Goal: Task Accomplishment & Management: Manage account settings

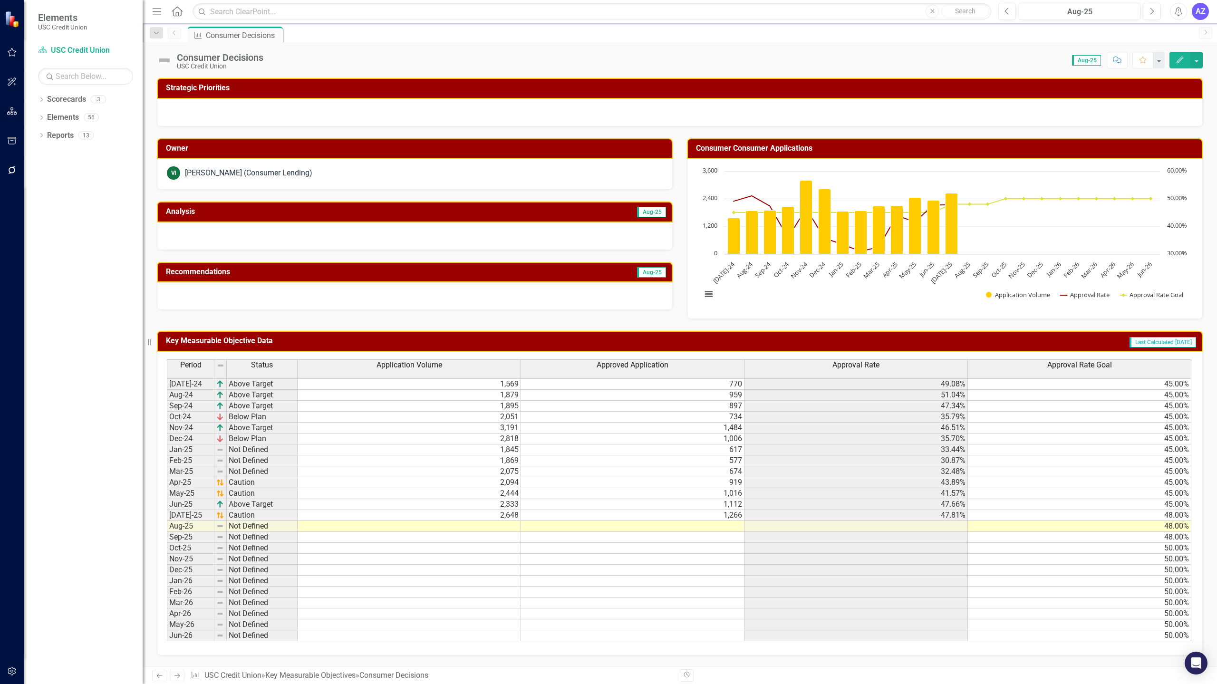
click at [486, 530] on td at bounding box center [408, 526] width 223 height 11
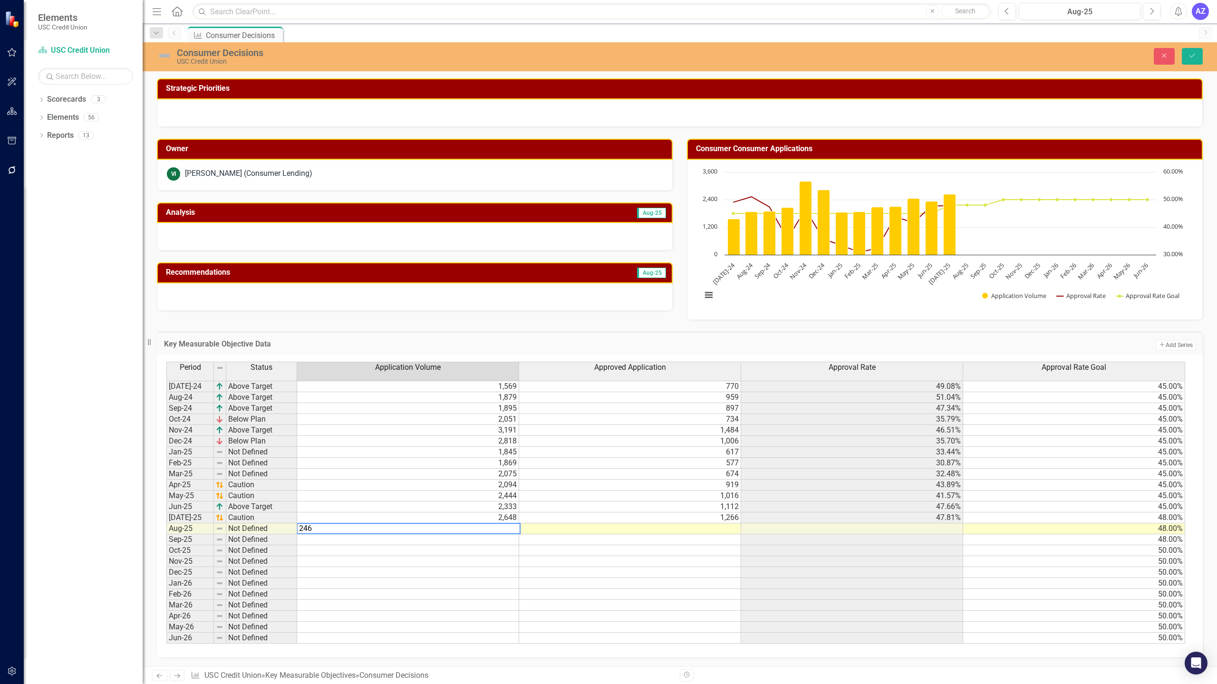
type textarea "2463"
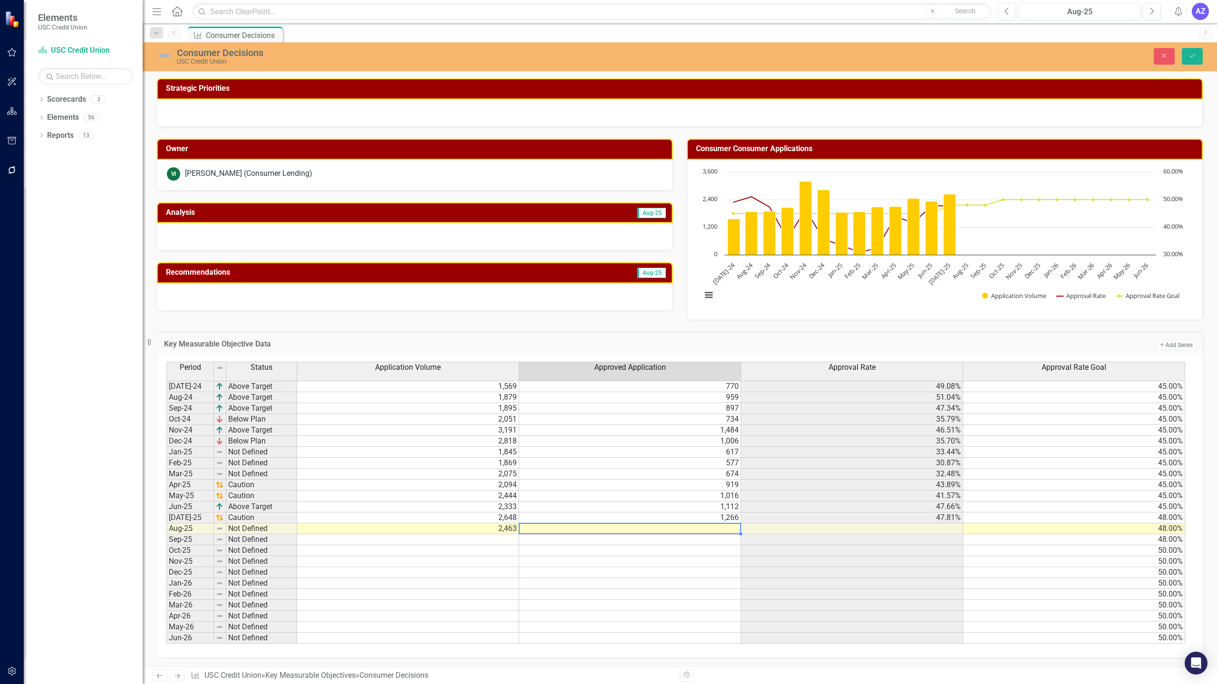
click at [648, 531] on td at bounding box center [630, 528] width 222 height 11
type textarea "1356"
click at [824, 549] on td at bounding box center [852, 550] width 222 height 11
click at [1190, 56] on icon "Save" at bounding box center [1192, 55] width 9 height 7
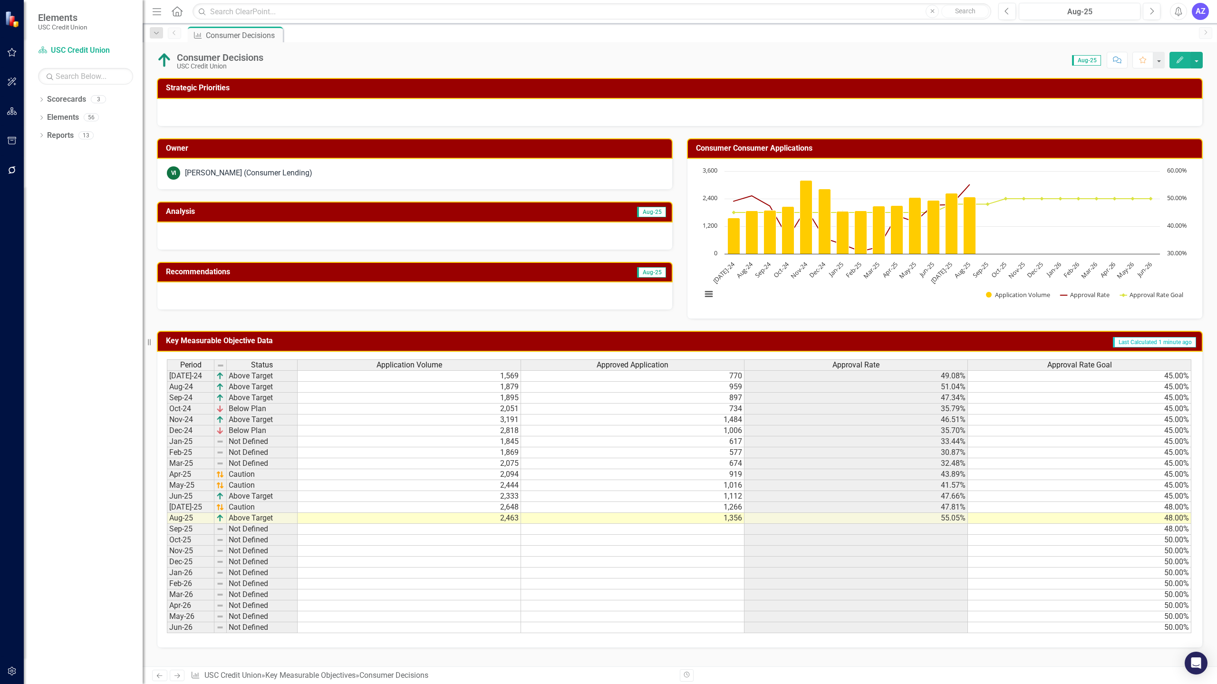
click at [173, 12] on icon at bounding box center [177, 11] width 11 height 10
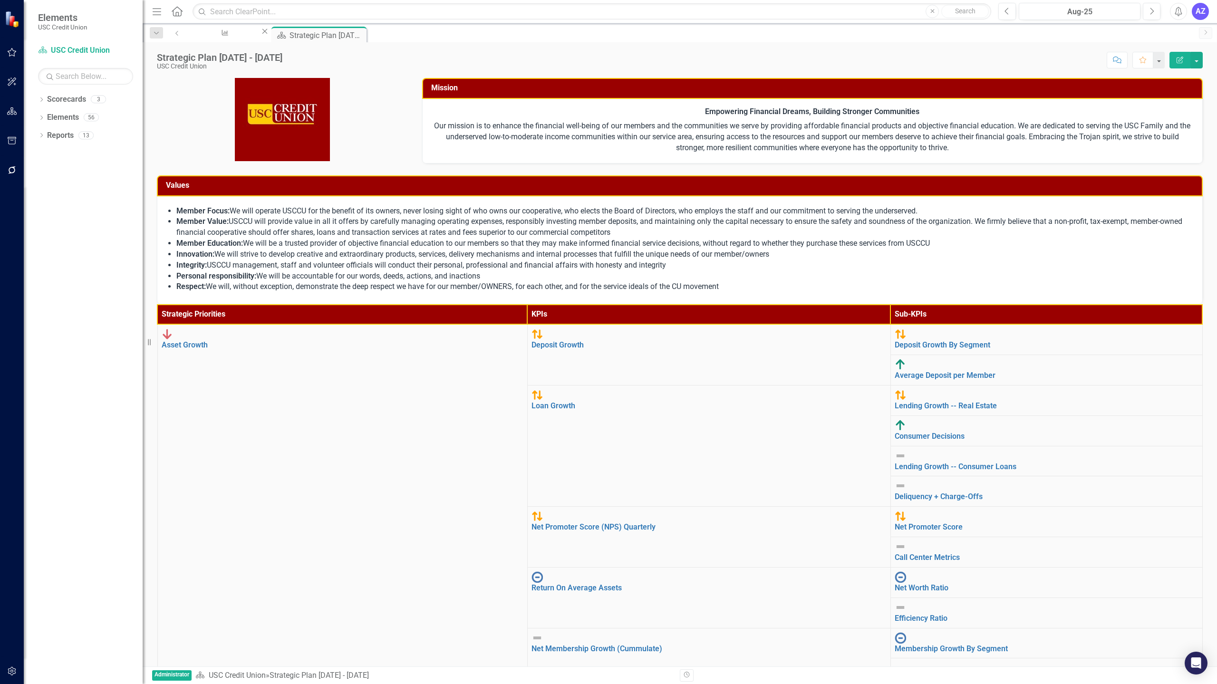
scroll to position [101, 0]
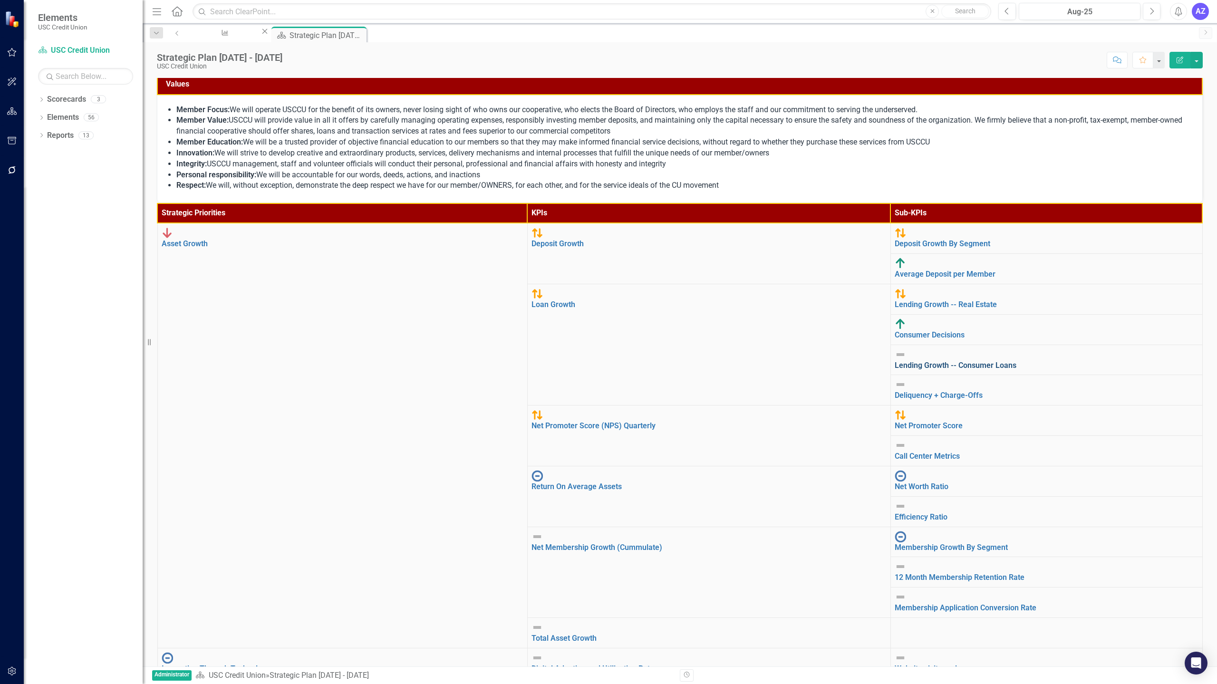
click at [929, 361] on link "Lending Growth -- Consumer Loans" at bounding box center [955, 365] width 122 height 9
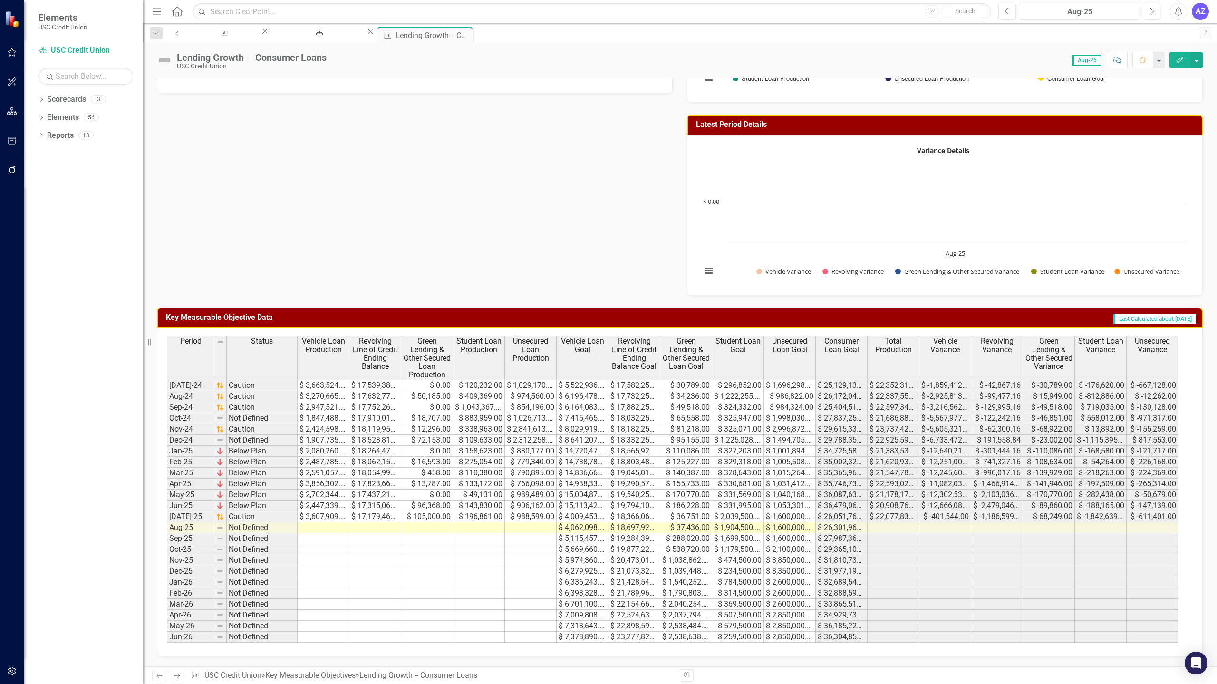
scroll to position [216, 0]
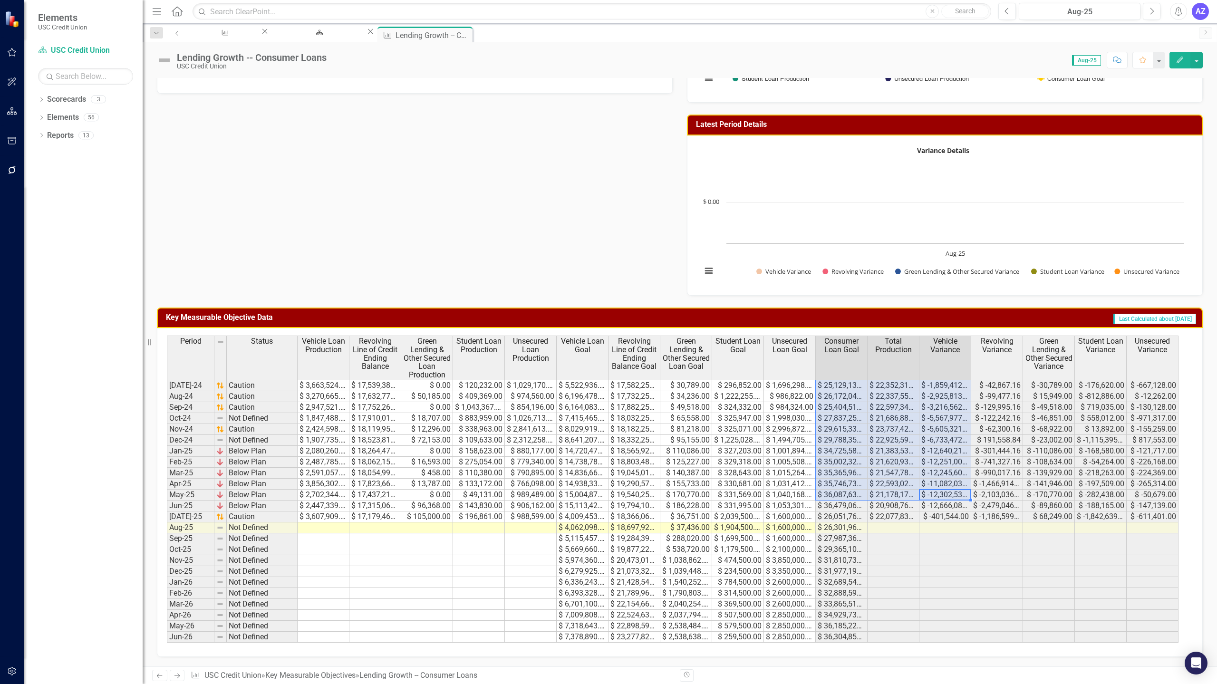
drag, startPoint x: 944, startPoint y: 489, endPoint x: 853, endPoint y: 340, distance: 175.2
click at [853, 340] on div "Period Status Vehicle Loan Production Revolving Line of Credit Ending Balance G…" at bounding box center [676, 489] width 1018 height 307
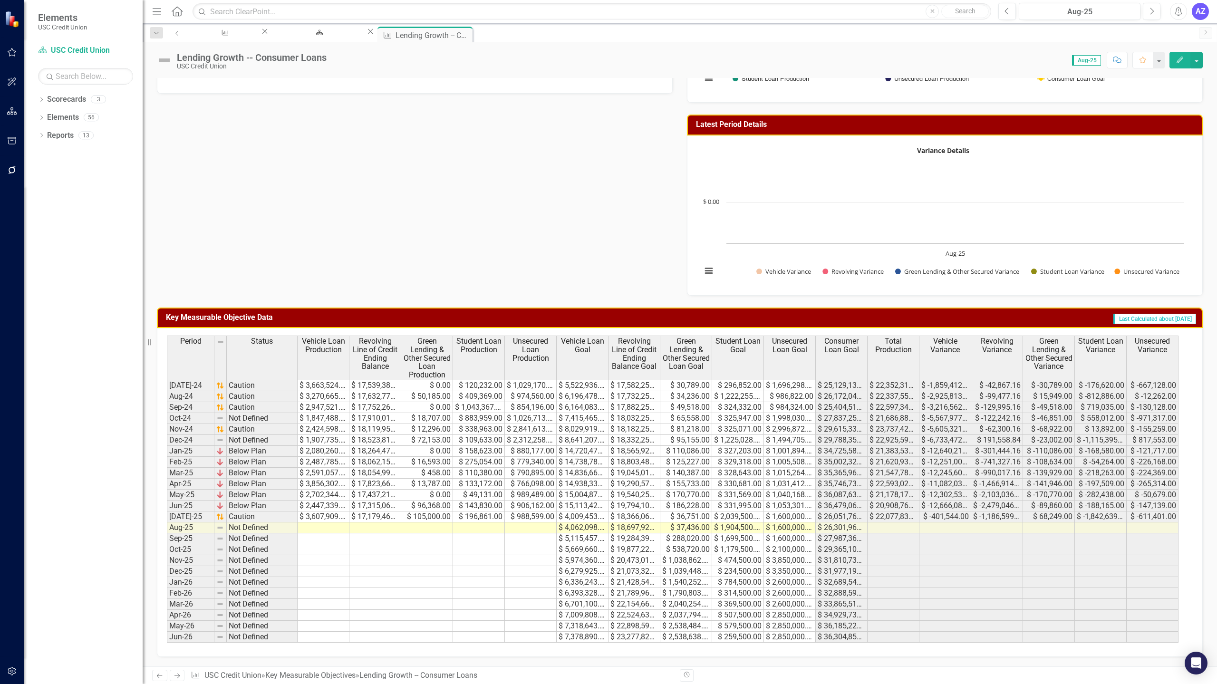
click at [435, 184] on div "Owner VI [PERSON_NAME] (Consumer Lending) Analysis Aug-25 Recommendations Aug-2…" at bounding box center [680, 102] width 1060 height 385
click at [522, 274] on div "Owner VI [PERSON_NAME] (Consumer Lending) Analysis Aug-25 Recommendations Aug-2…" at bounding box center [680, 102] width 1060 height 385
click at [167, 467] on div "Period Status Vehicle Loan Production Revolving Line of Credit Ending Balance G…" at bounding box center [167, 489] width 0 height 307
click at [531, 264] on div "Owner VI [PERSON_NAME] (Consumer Lending) Analysis Aug-25 Recommendations Aug-2…" at bounding box center [680, 102] width 1060 height 385
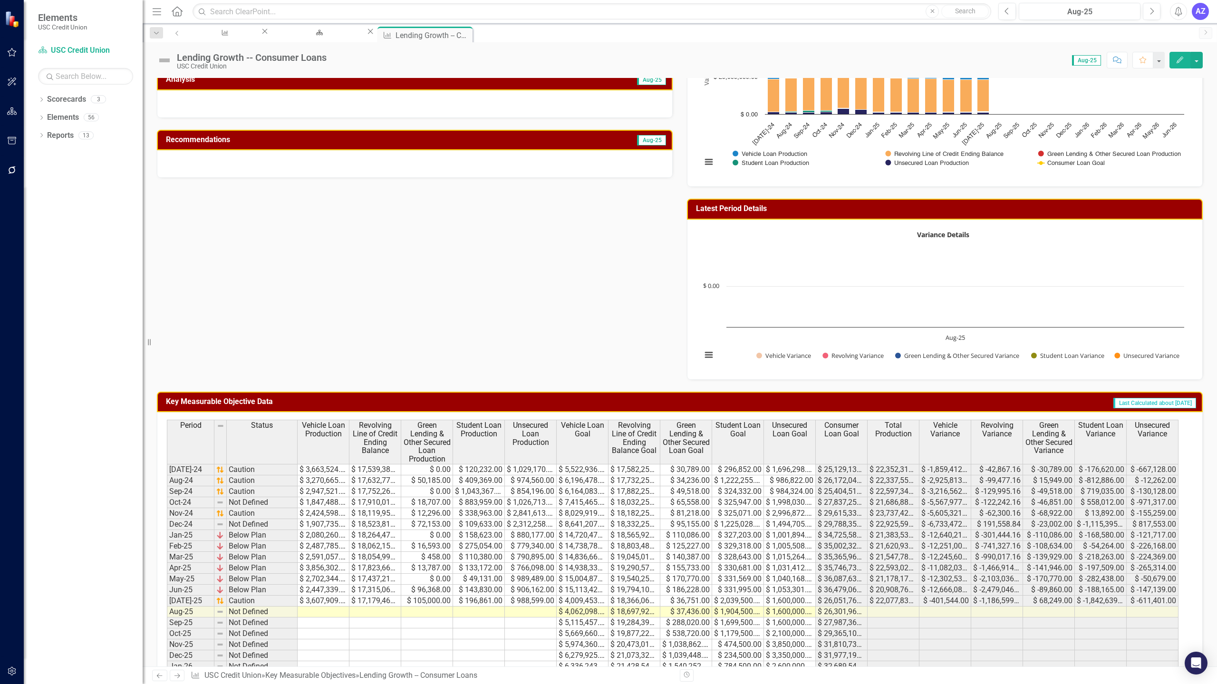
scroll to position [182, 0]
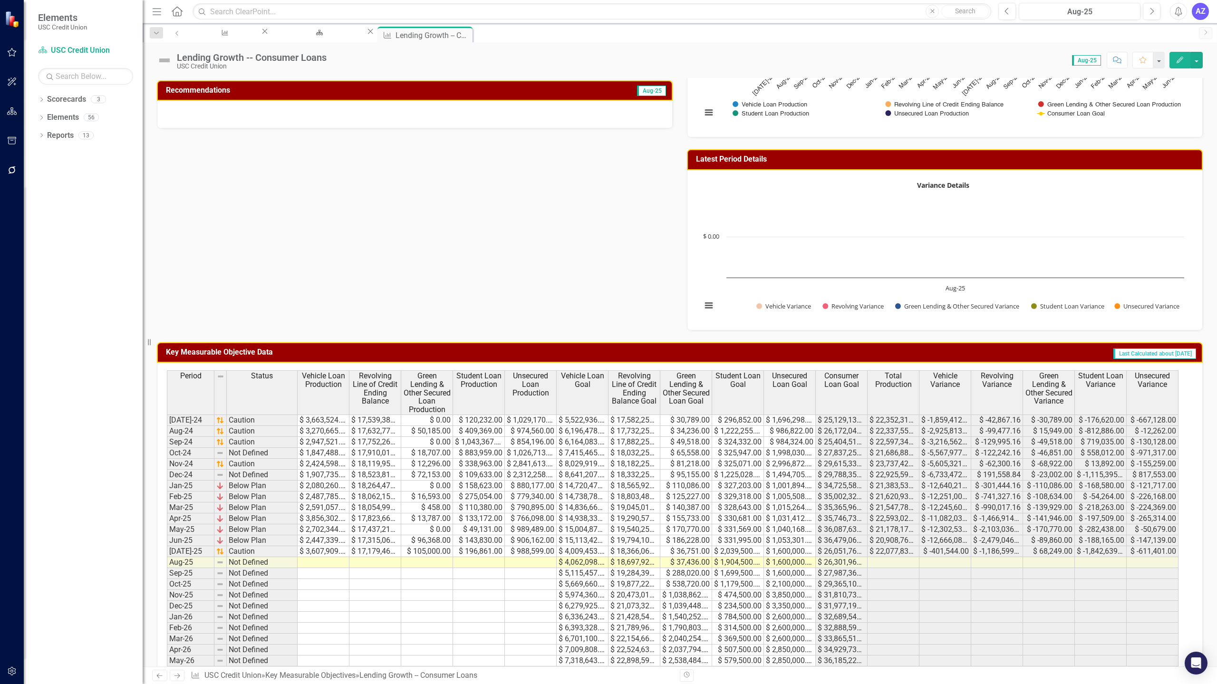
click at [167, 556] on div "Period Status Vehicle Loan Production Revolving Line of Credit Ending Balance G…" at bounding box center [167, 523] width 0 height 307
click at [314, 560] on td at bounding box center [323, 562] width 52 height 11
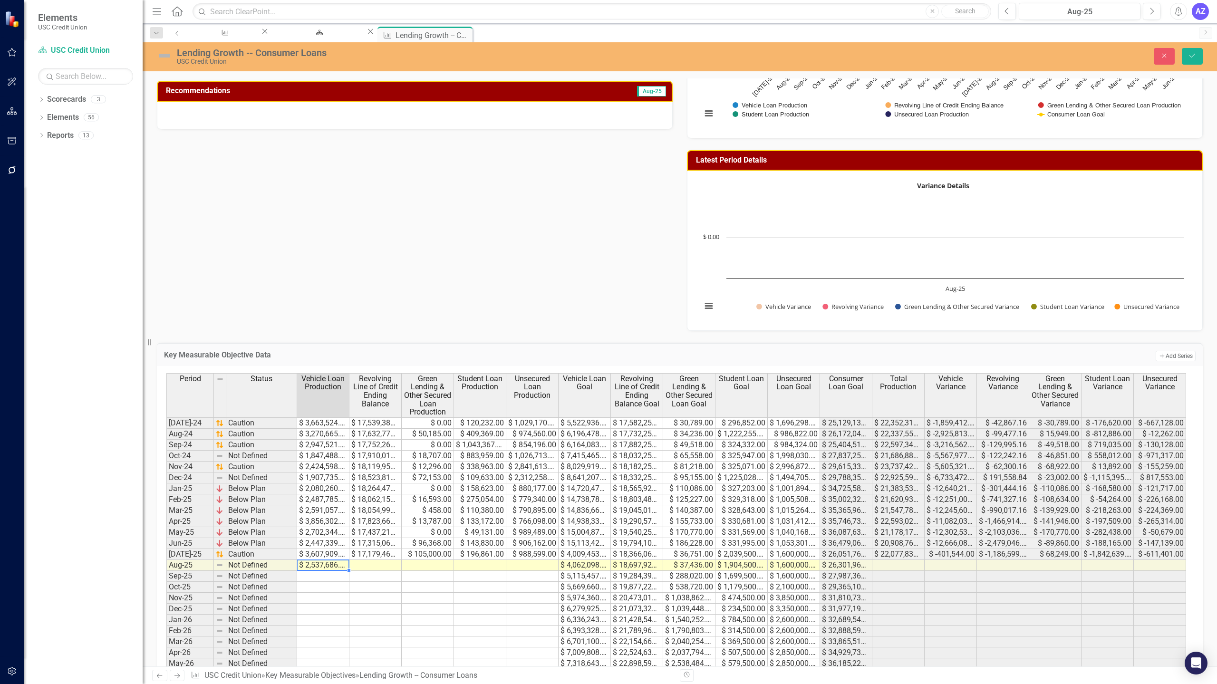
click at [432, 562] on td at bounding box center [428, 565] width 52 height 11
click at [321, 553] on td "$ 3,607,909.00" at bounding box center [323, 554] width 52 height 11
click at [340, 565] on td "$ 2,537,686.00" at bounding box center [323, 565] width 52 height 11
click at [414, 563] on td at bounding box center [428, 565] width 52 height 11
click at [480, 564] on td at bounding box center [480, 565] width 52 height 11
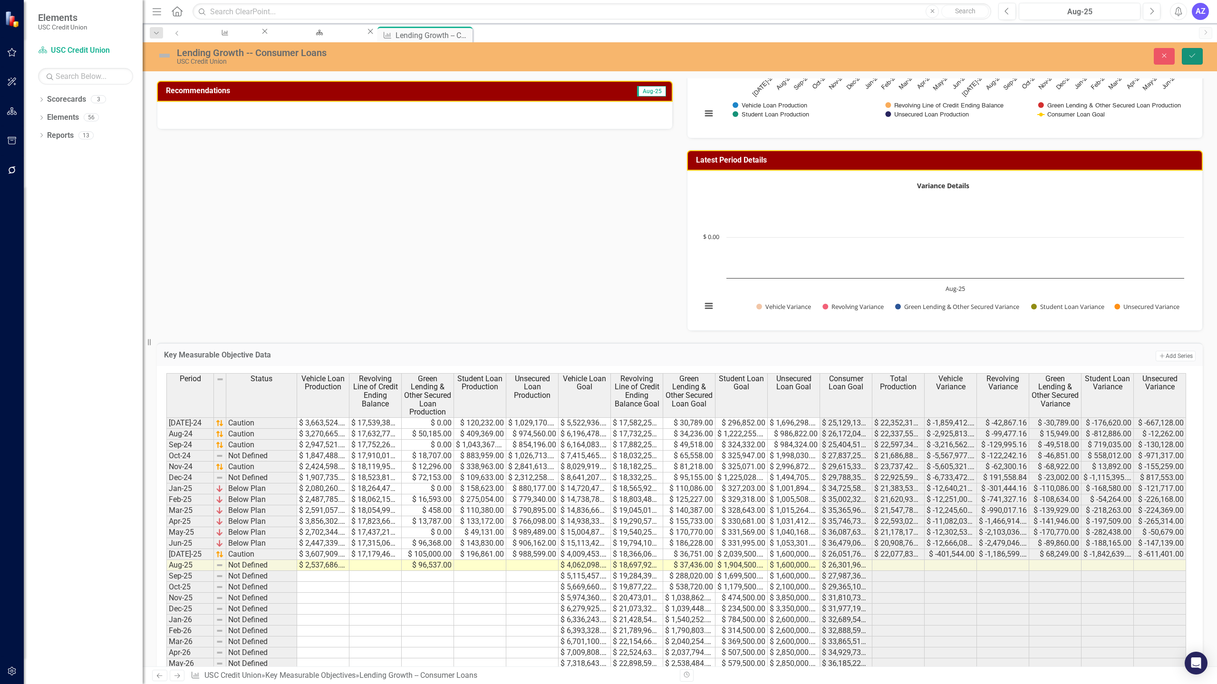
click at [1188, 55] on icon "Save" at bounding box center [1192, 55] width 9 height 7
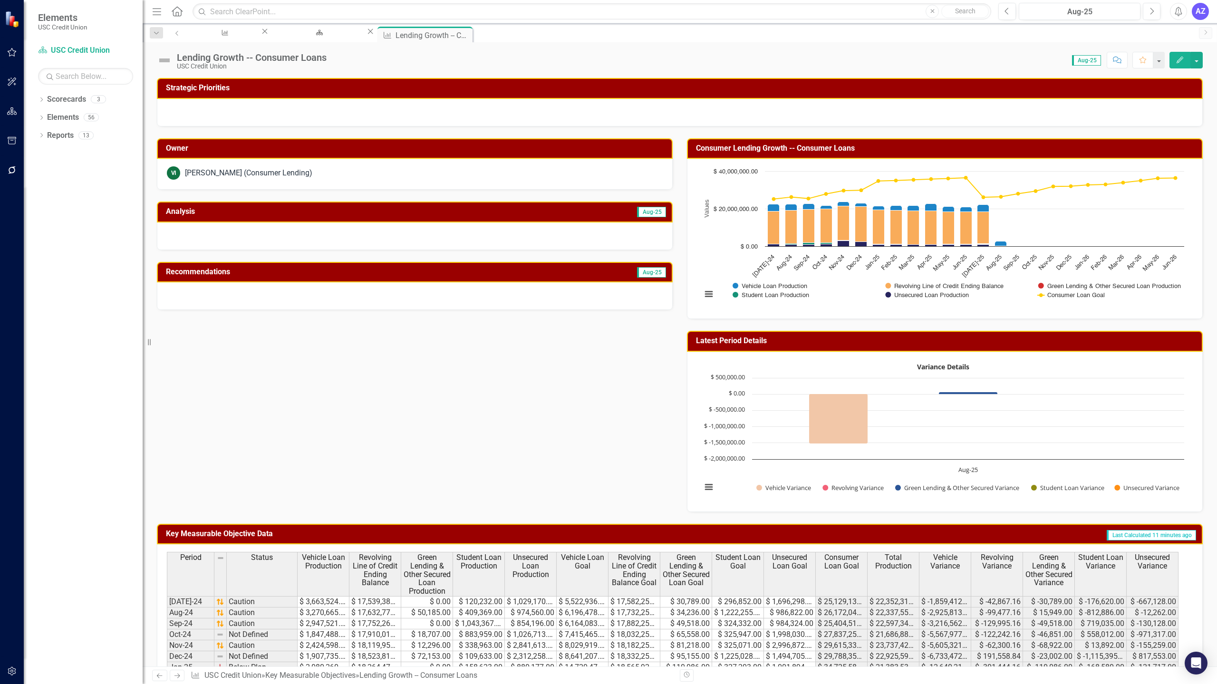
click at [550, 428] on div "Owner VI [PERSON_NAME] (Consumer Lending) Analysis Aug-25 Recommendations Aug-2…" at bounding box center [680, 318] width 1060 height 385
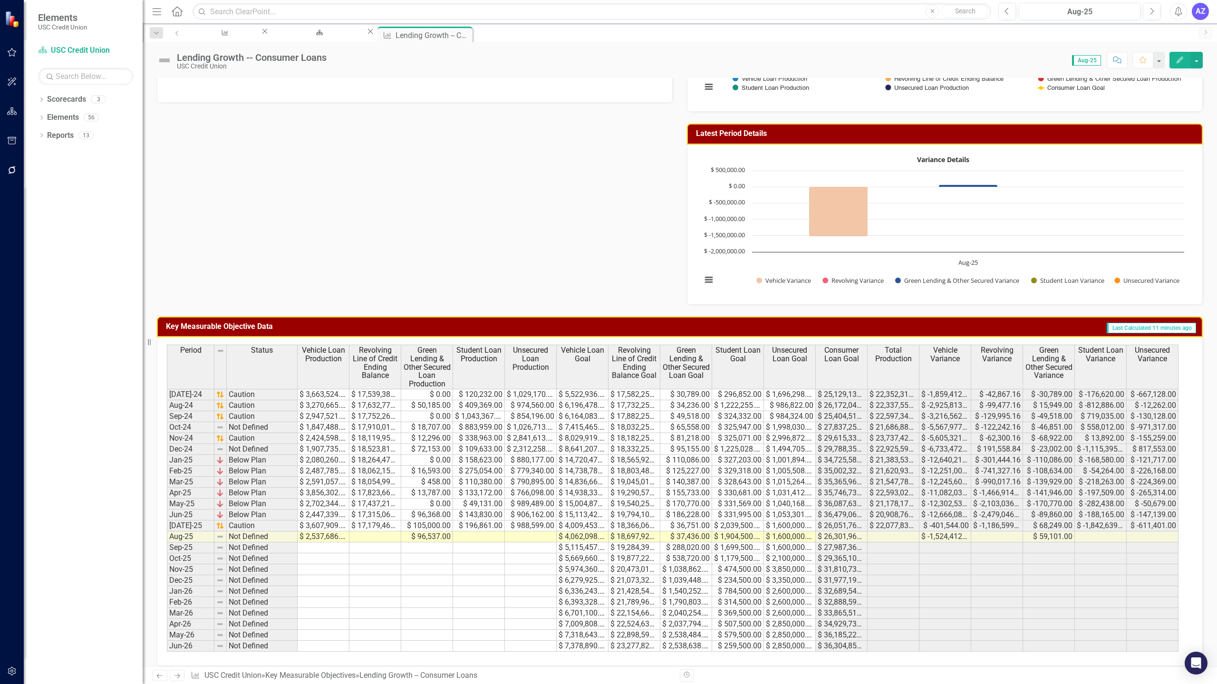
scroll to position [216, 0]
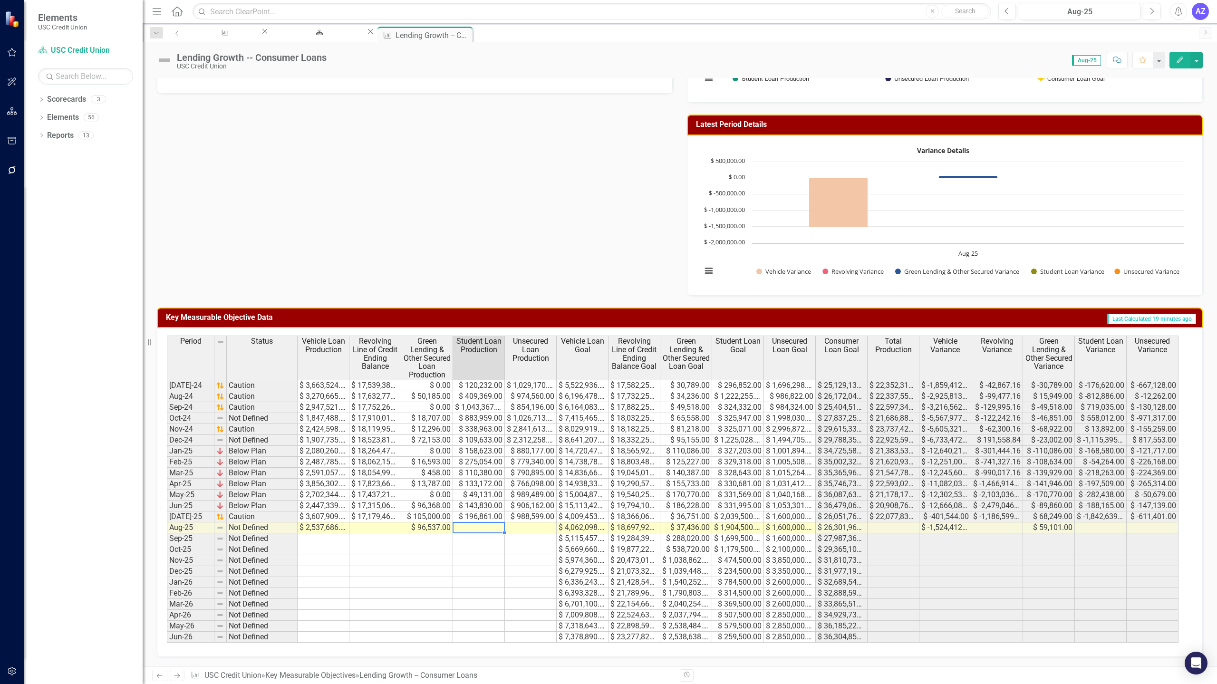
click at [476, 529] on td at bounding box center [479, 527] width 52 height 11
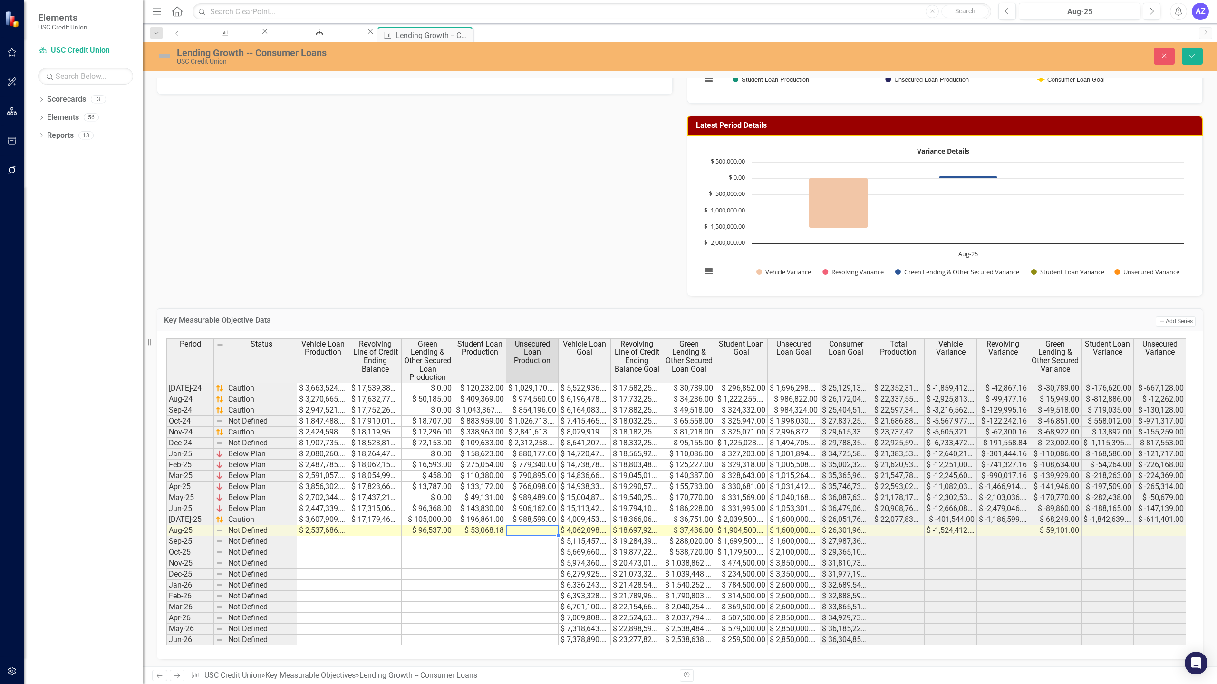
click at [527, 532] on td at bounding box center [532, 530] width 52 height 11
click at [490, 530] on td "$ 53,068.18" at bounding box center [480, 530] width 52 height 11
click at [521, 530] on td at bounding box center [532, 530] width 52 height 11
click at [527, 534] on td at bounding box center [532, 530] width 52 height 11
click at [547, 553] on td at bounding box center [532, 552] width 52 height 11
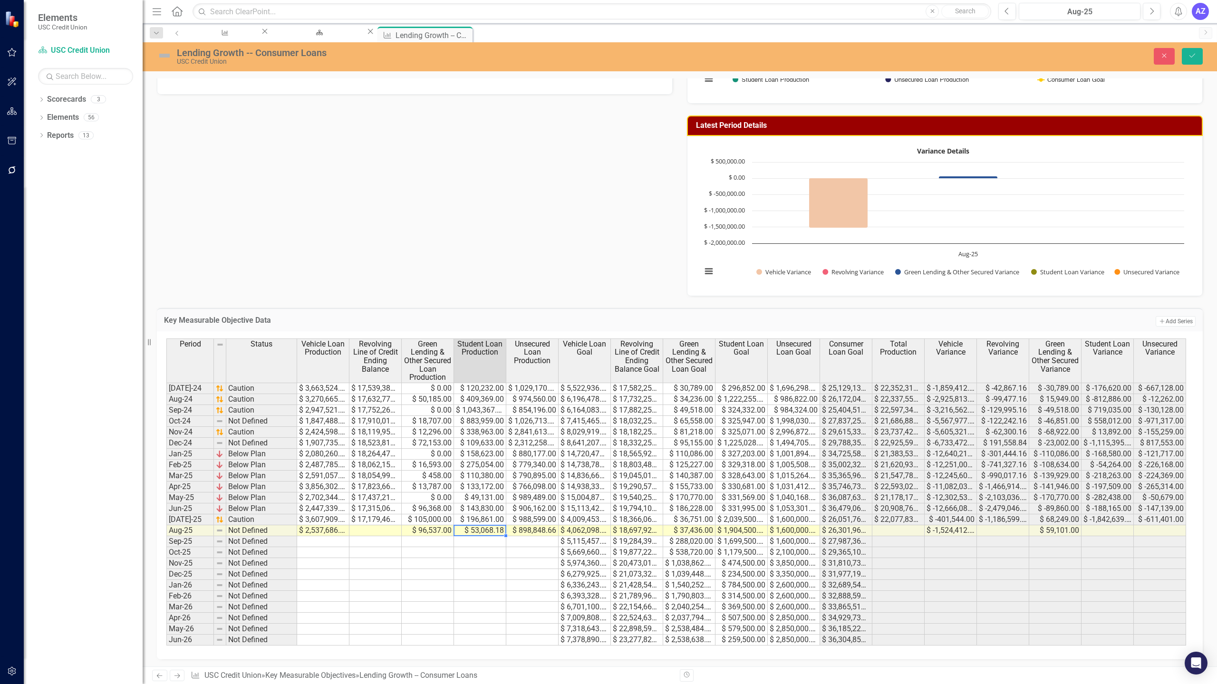
click at [489, 531] on td "$ 53,068.18" at bounding box center [480, 530] width 52 height 11
click at [478, 521] on td "$ 196,861.00" at bounding box center [480, 519] width 52 height 11
click at [484, 595] on td at bounding box center [480, 596] width 52 height 11
click at [381, 528] on td at bounding box center [375, 530] width 52 height 11
click at [1188, 54] on icon "Save" at bounding box center [1192, 55] width 9 height 7
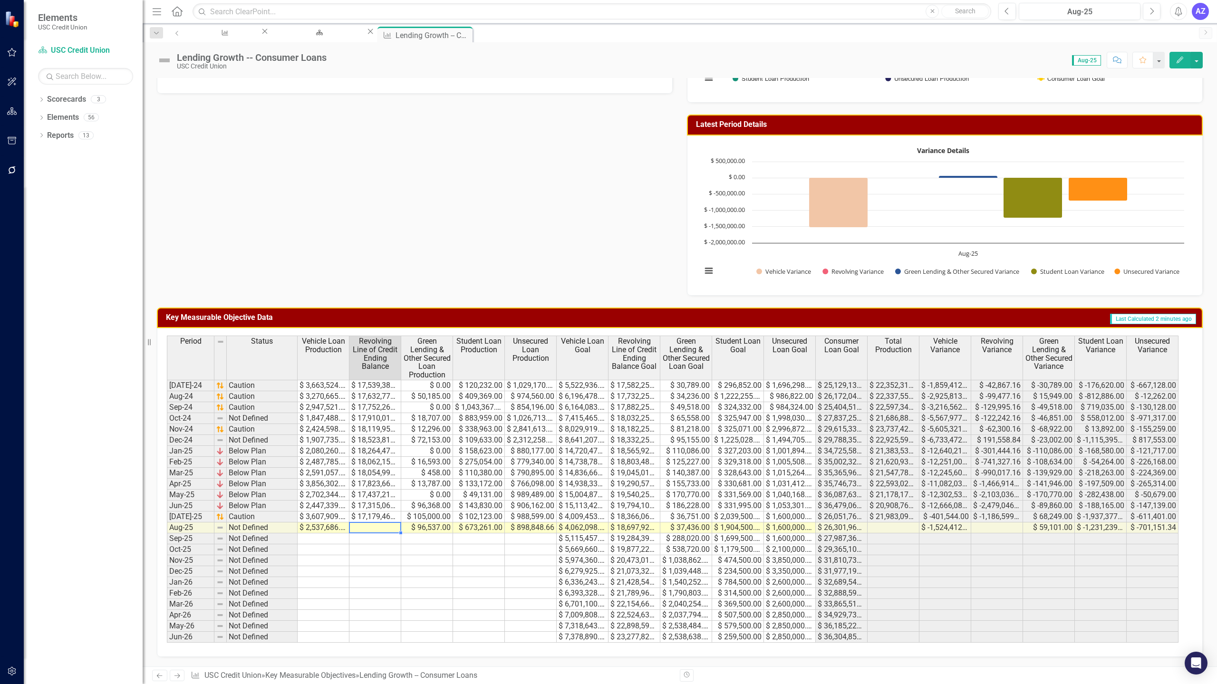
click at [383, 529] on td at bounding box center [375, 527] width 52 height 11
drag, startPoint x: 400, startPoint y: 350, endPoint x: 432, endPoint y: 353, distance: 32.9
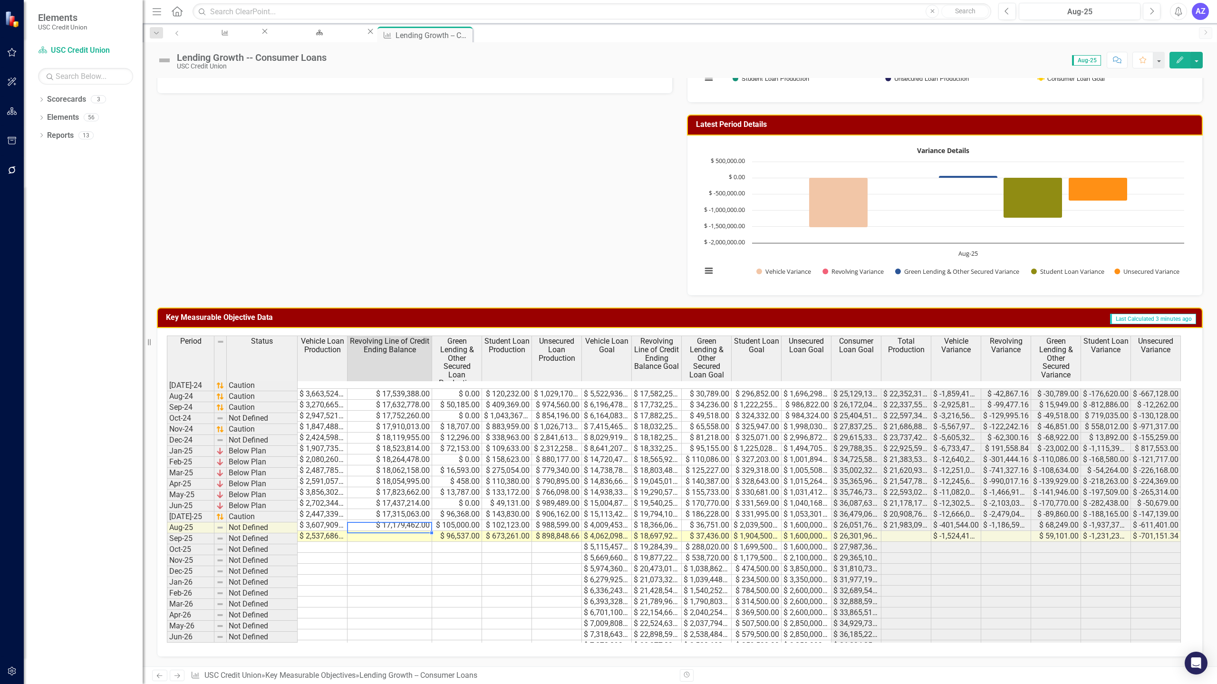
click at [403, 531] on td at bounding box center [389, 536] width 85 height 11
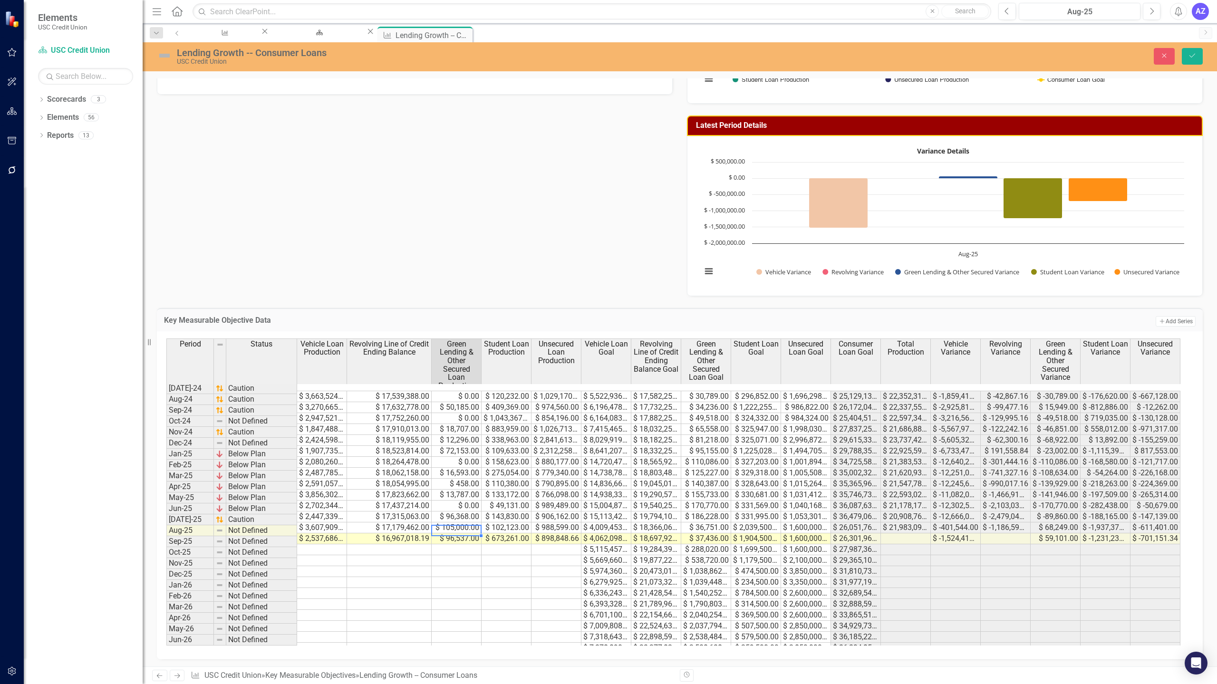
click at [507, 533] on td "$ 673,261.00" at bounding box center [506, 538] width 50 height 11
click at [548, 533] on td "$ 898,848.66" at bounding box center [556, 538] width 50 height 11
click at [166, 524] on div "Period Status Vehicle Loan Production Revolving Line of Credit Ending Balance G…" at bounding box center [166, 496] width 0 height 316
click at [613, 533] on td "$ 4,062,098.00" at bounding box center [606, 538] width 50 height 11
click at [1188, 62] on button "Save" at bounding box center [1191, 56] width 21 height 17
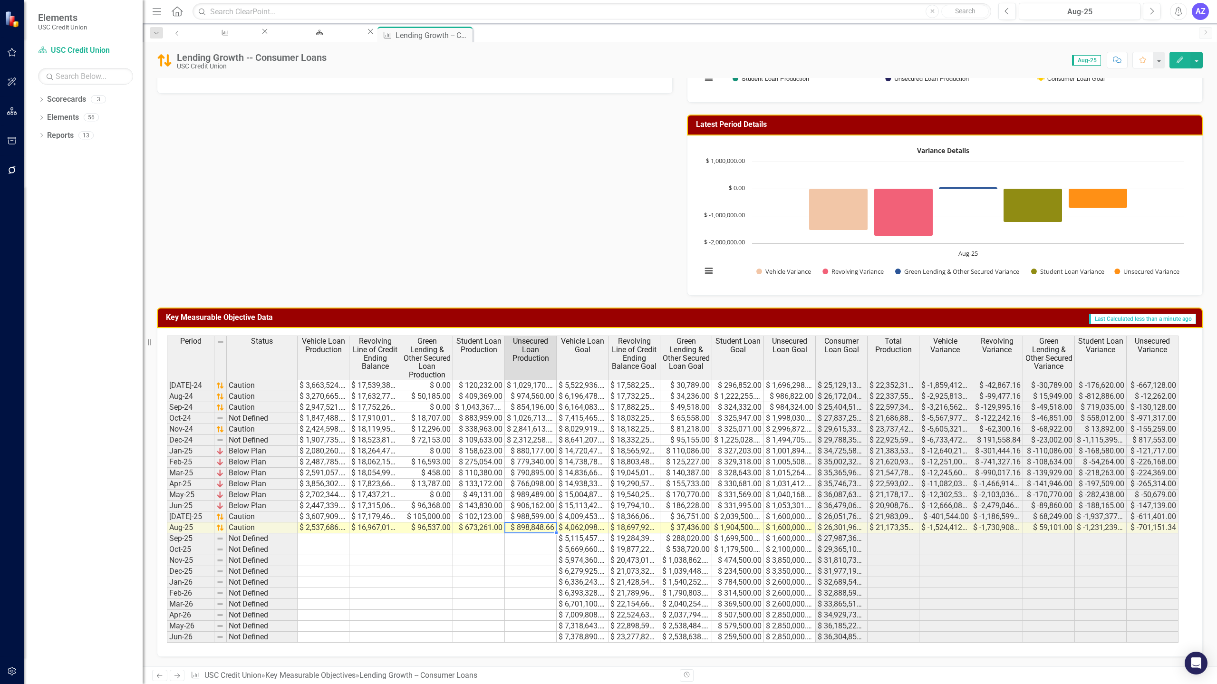
click at [536, 527] on td "$ 898,848.66" at bounding box center [531, 527] width 52 height 11
click at [570, 527] on td "$ 4,062,098.00" at bounding box center [582, 527] width 52 height 11
click at [630, 526] on td "$ 18,697,927.00" at bounding box center [634, 527] width 52 height 11
click at [690, 526] on td "$ 37,436.00" at bounding box center [686, 527] width 52 height 11
click at [892, 529] on td "$ 21,173,350.85" at bounding box center [893, 527] width 52 height 11
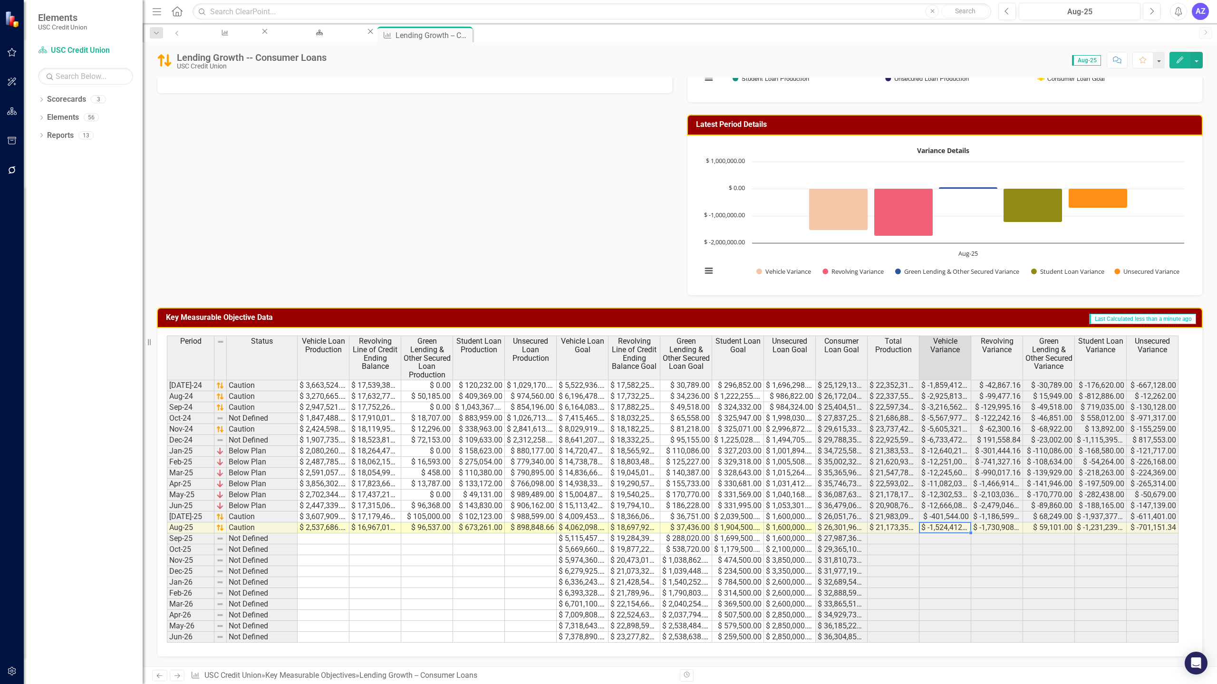
click at [948, 524] on td "$ -1,524,412.00" at bounding box center [945, 527] width 52 height 11
click at [521, 569] on td at bounding box center [531, 571] width 52 height 11
click at [328, 527] on td "$ 2,537,686.00" at bounding box center [323, 527] width 52 height 11
click at [989, 516] on td "$ -1,186,599.00" at bounding box center [997, 516] width 52 height 11
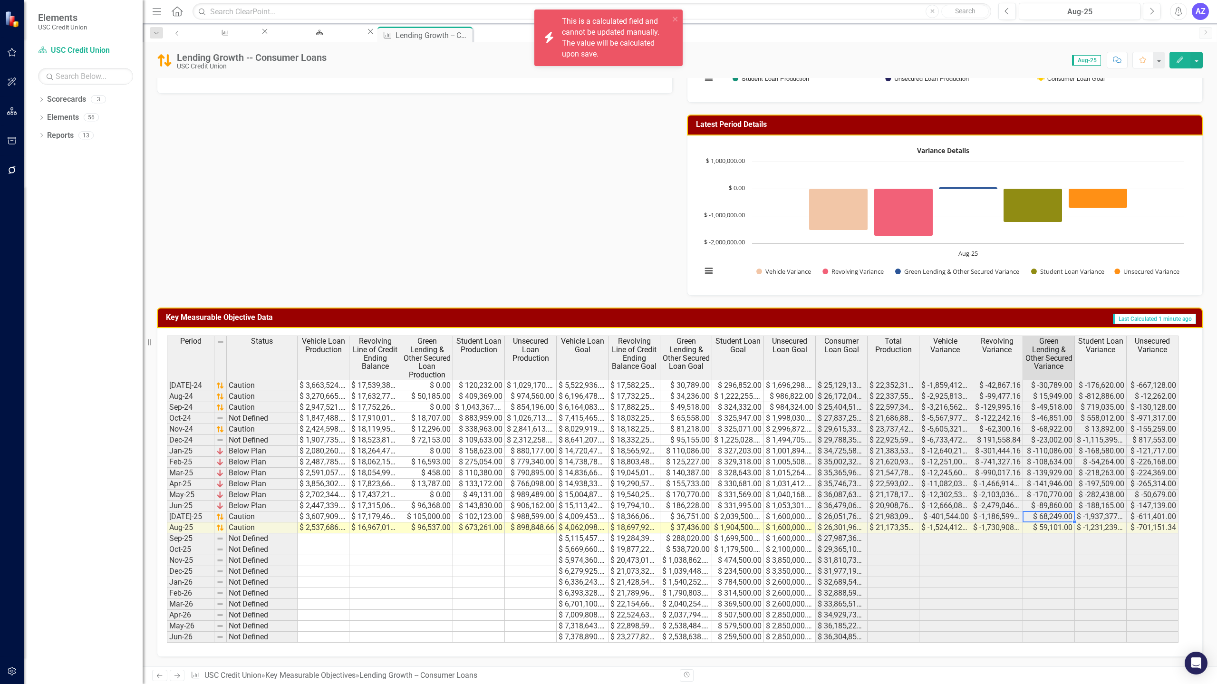
click at [1041, 514] on td "$ 68,249.00" at bounding box center [1049, 516] width 52 height 11
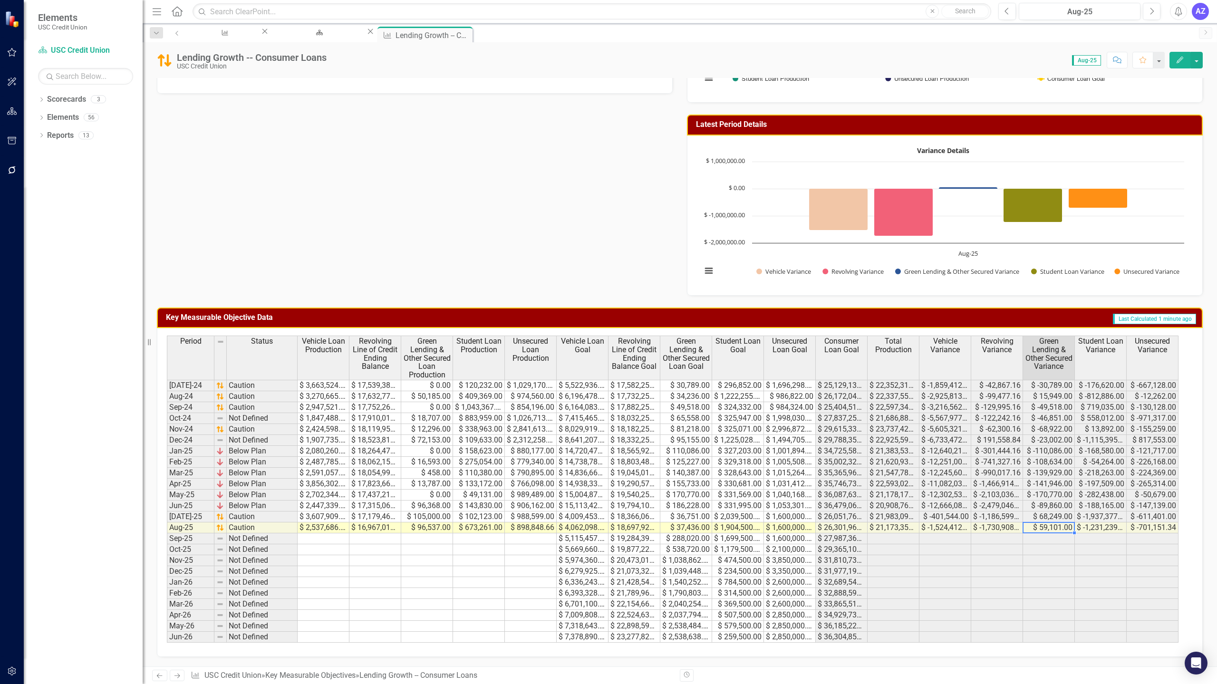
click at [1062, 527] on td "$ 59,101.00" at bounding box center [1049, 527] width 52 height 11
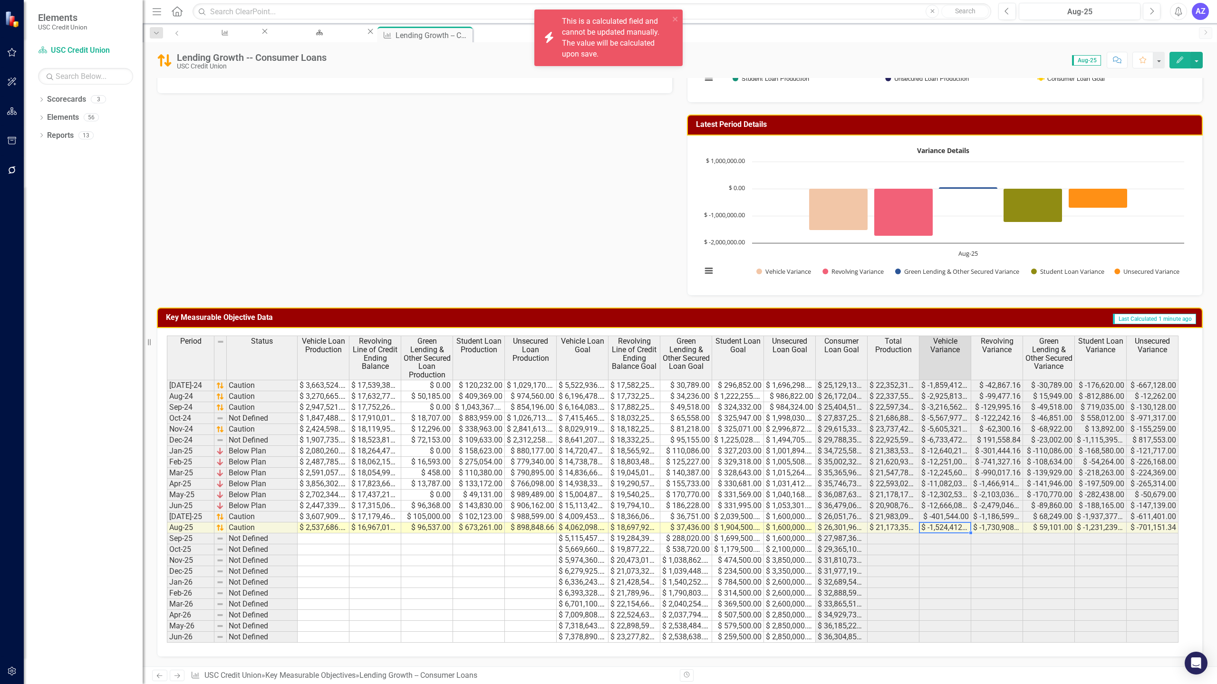
click at [955, 529] on td "$ -1,524,412.00" at bounding box center [945, 527] width 52 height 11
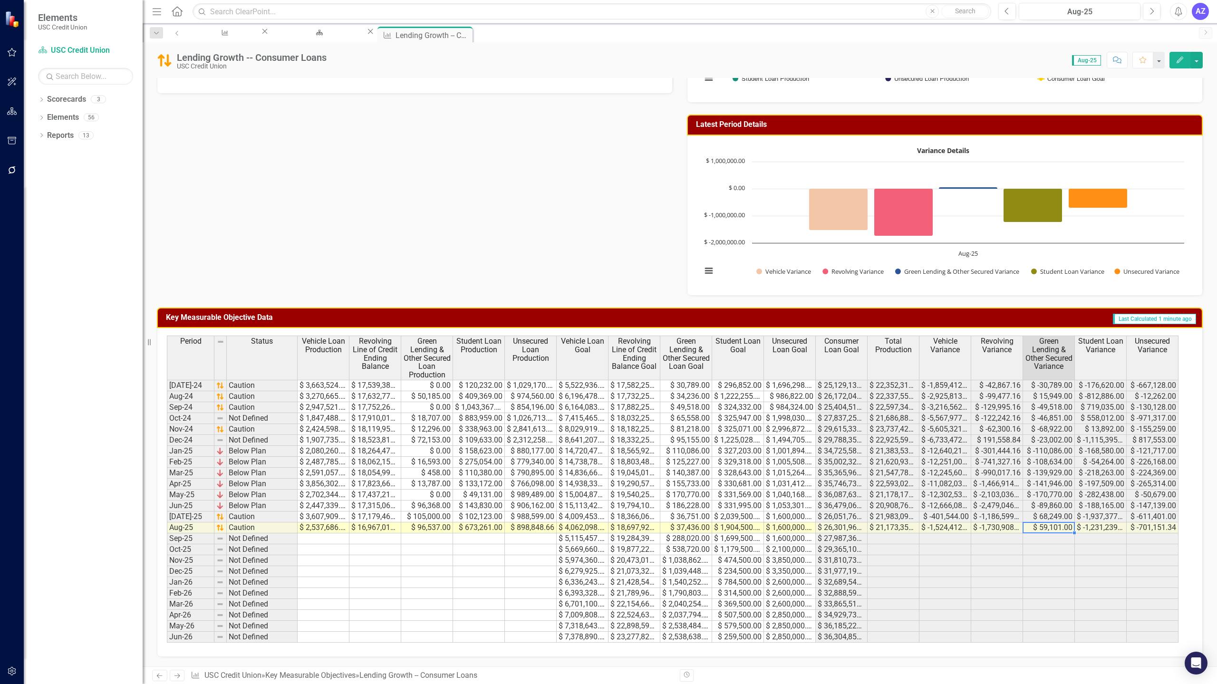
click at [1046, 527] on td "$ 59,101.00" at bounding box center [1049, 527] width 52 height 11
click at [1098, 526] on td "$ -1,231,239.00" at bounding box center [1100, 527] width 52 height 11
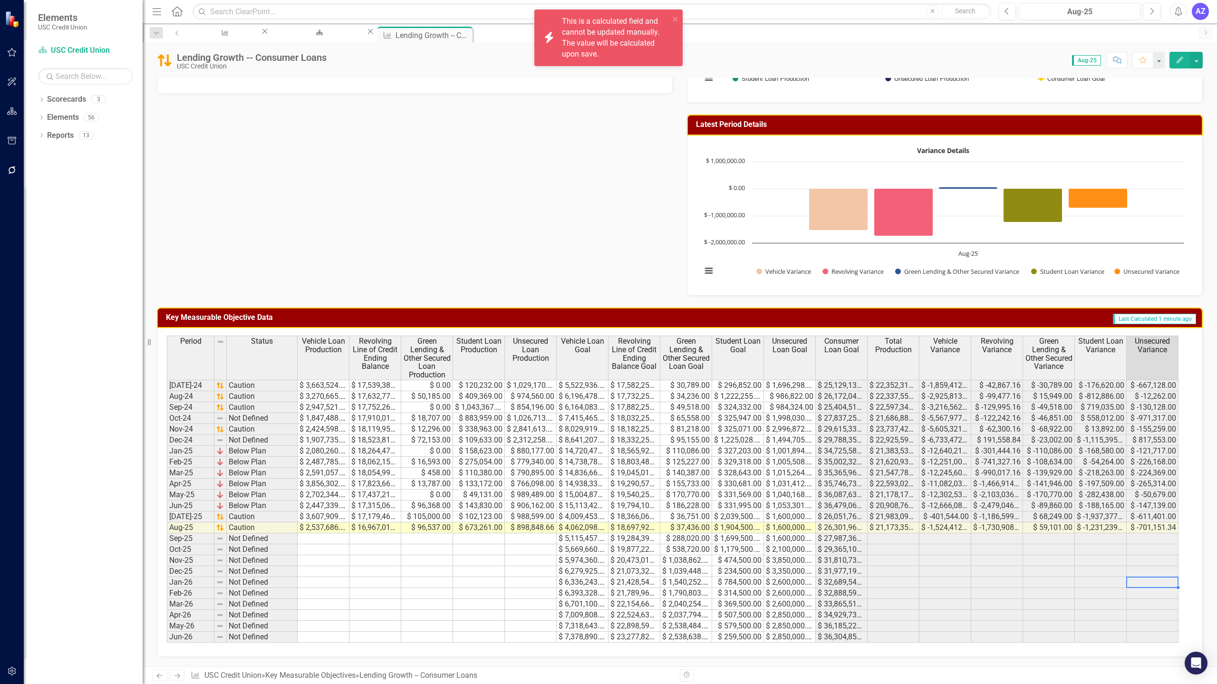
click at [1136, 586] on td at bounding box center [1152, 582] width 52 height 11
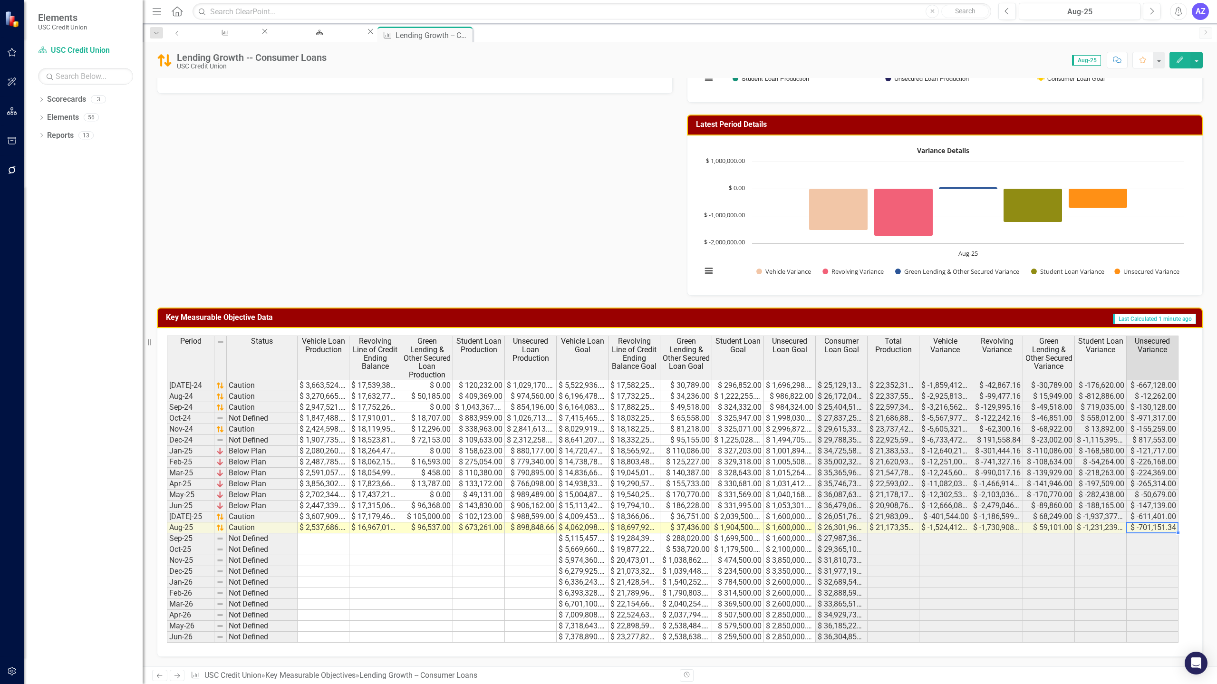
click at [1154, 529] on td "$ -701,151.34" at bounding box center [1152, 527] width 52 height 11
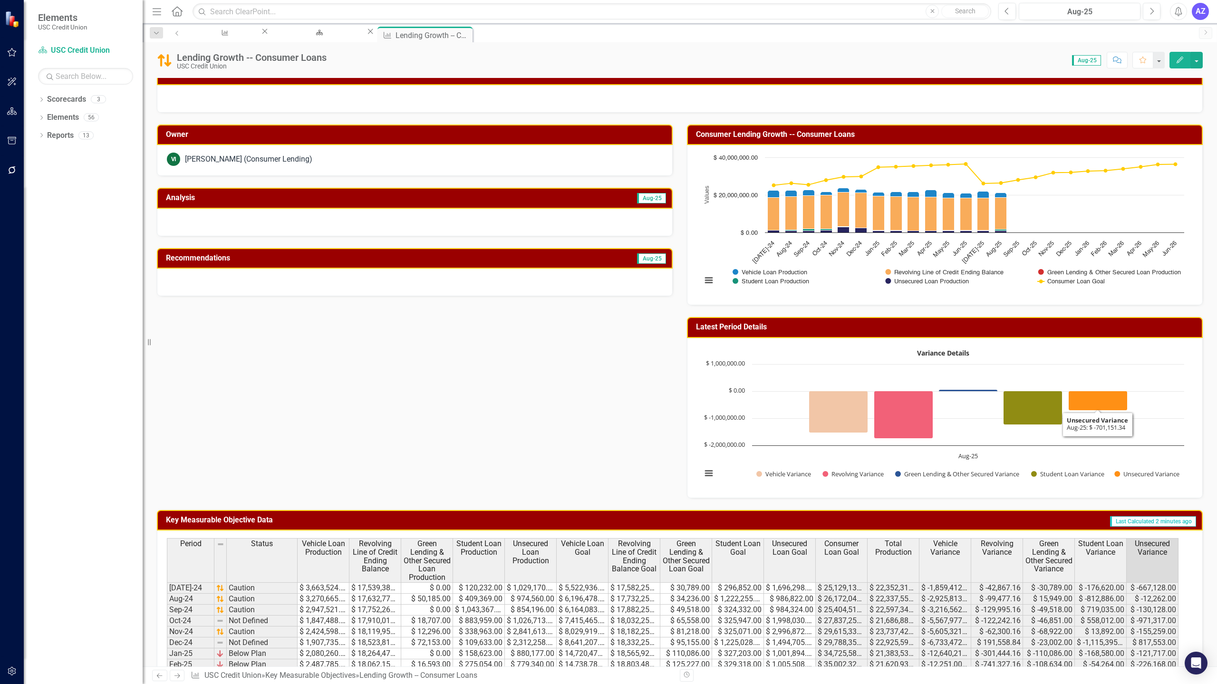
scroll to position [13, 0]
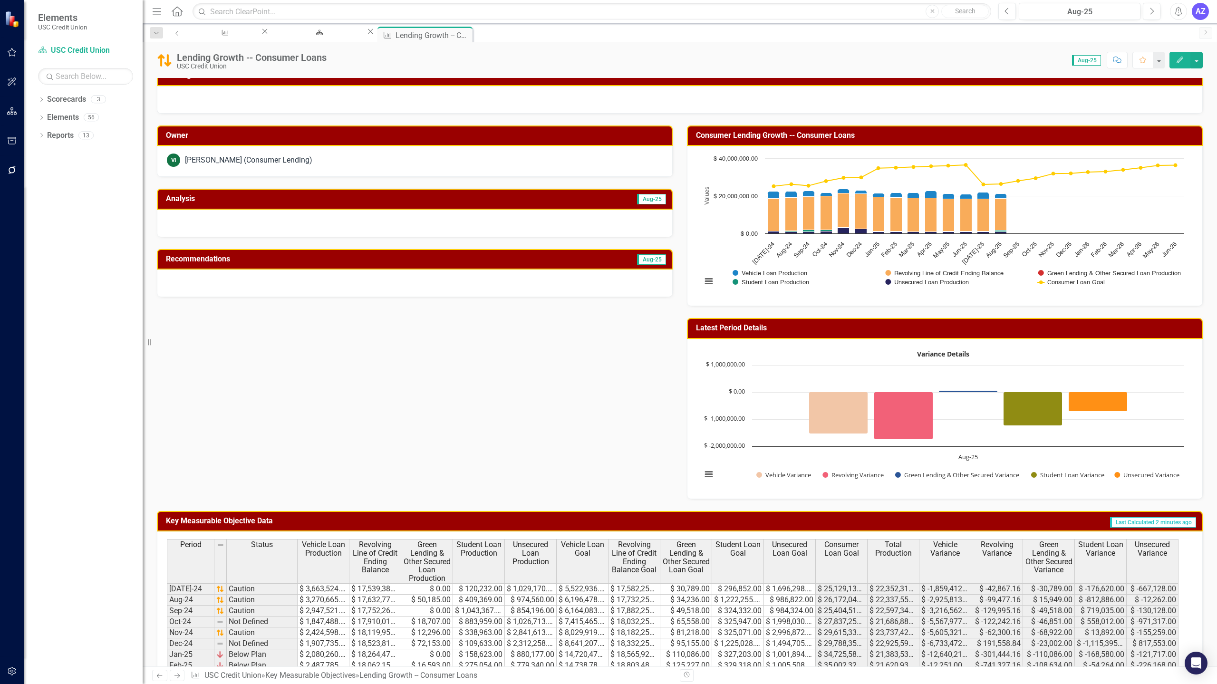
click at [540, 374] on div "Owner VI [PERSON_NAME] (Consumer Lending) Analysis Aug-25 Recommendations Aug-2…" at bounding box center [680, 306] width 1060 height 385
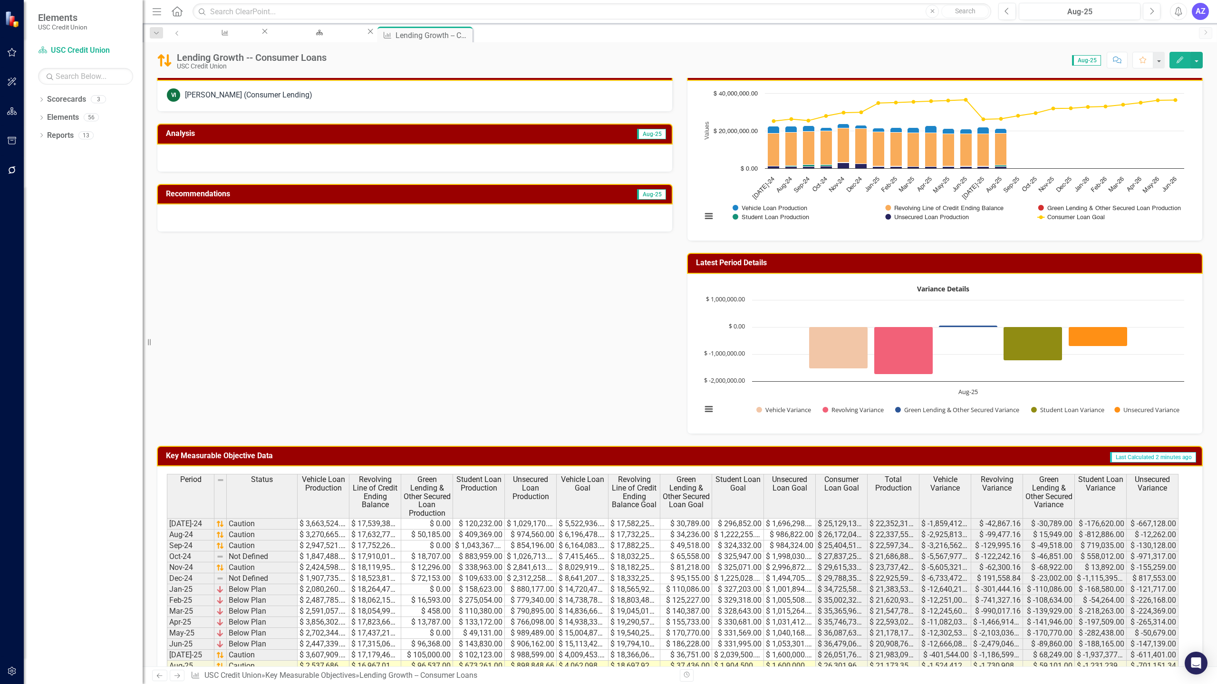
scroll to position [216, 0]
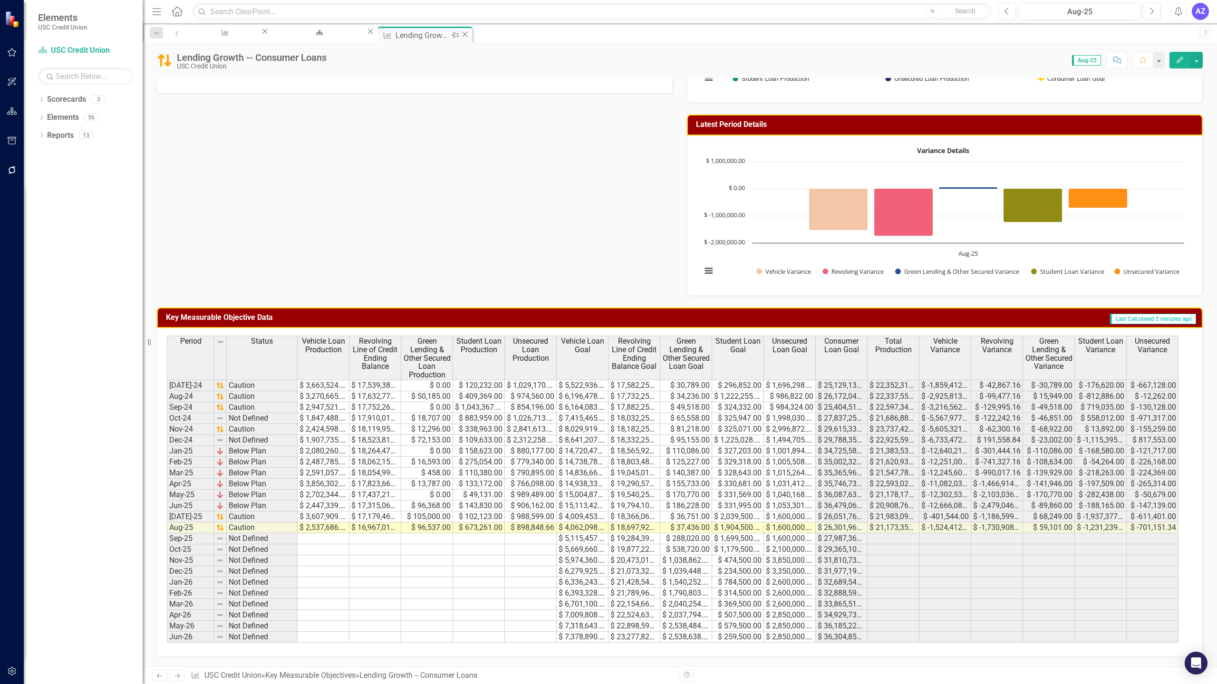
click at [470, 35] on icon "Close" at bounding box center [465, 34] width 10 height 8
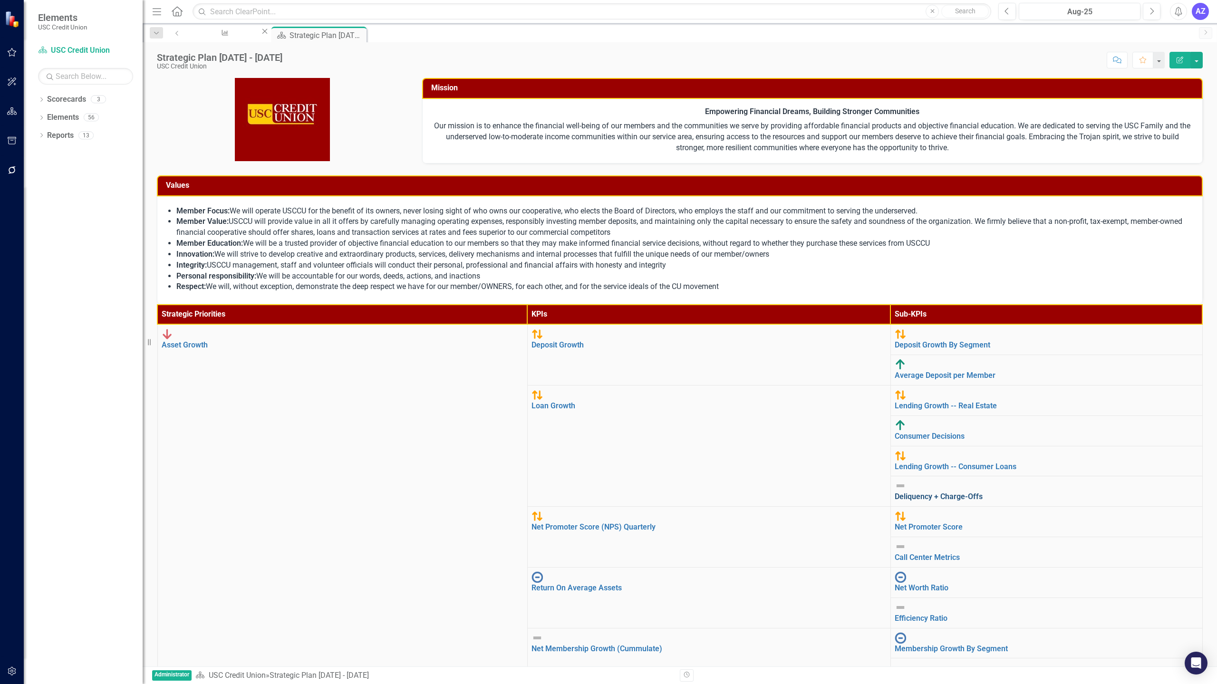
click at [941, 492] on link "Deliquency + Charge-Offs" at bounding box center [938, 496] width 88 height 9
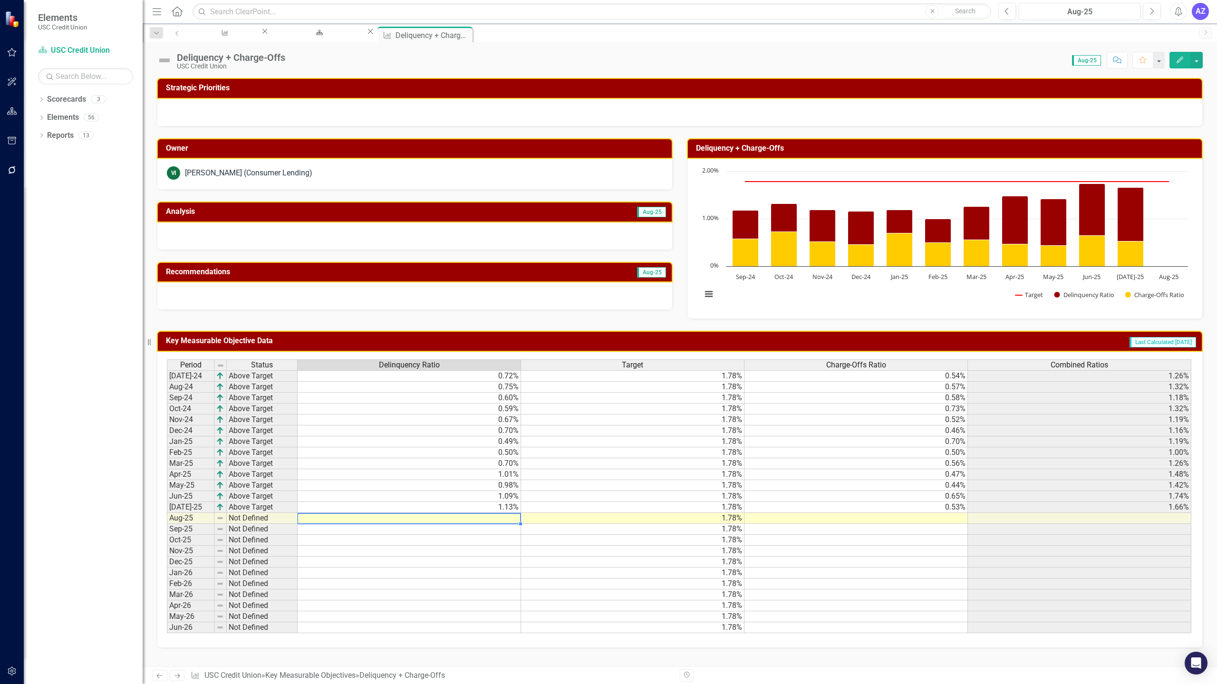
click at [485, 521] on td at bounding box center [408, 518] width 223 height 11
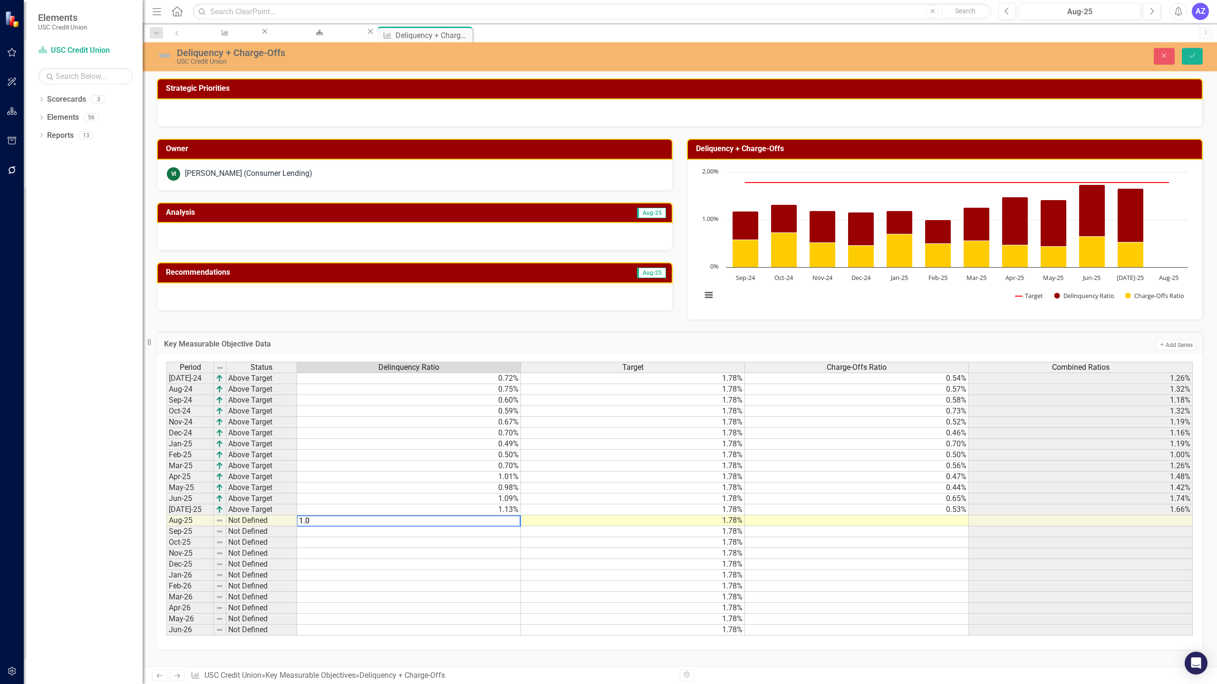
type textarea "1.04"
click at [799, 524] on td at bounding box center [857, 520] width 224 height 11
click at [923, 524] on td at bounding box center [857, 520] width 224 height 11
type textarea "0.73"
click at [166, 625] on div "Period Status Delinquency Ratio Target Charge-Offs Ratio Combined Ratios [DATE]…" at bounding box center [166, 499] width 0 height 274
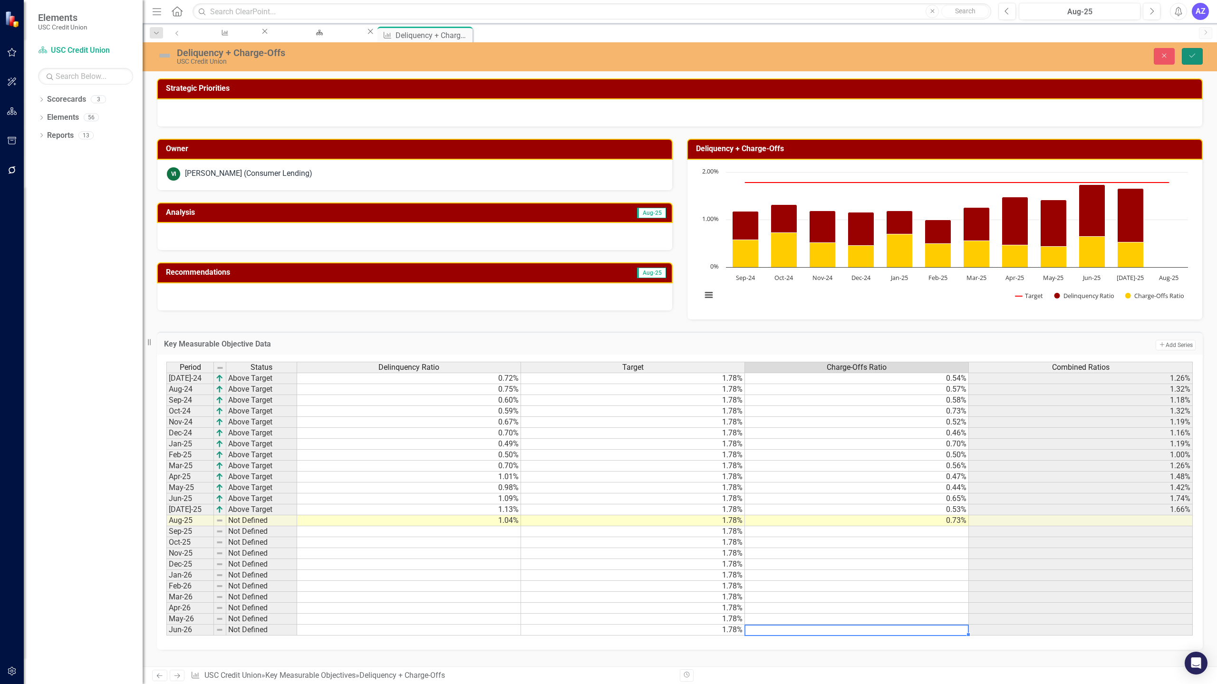
click at [1190, 59] on icon "Save" at bounding box center [1192, 55] width 9 height 7
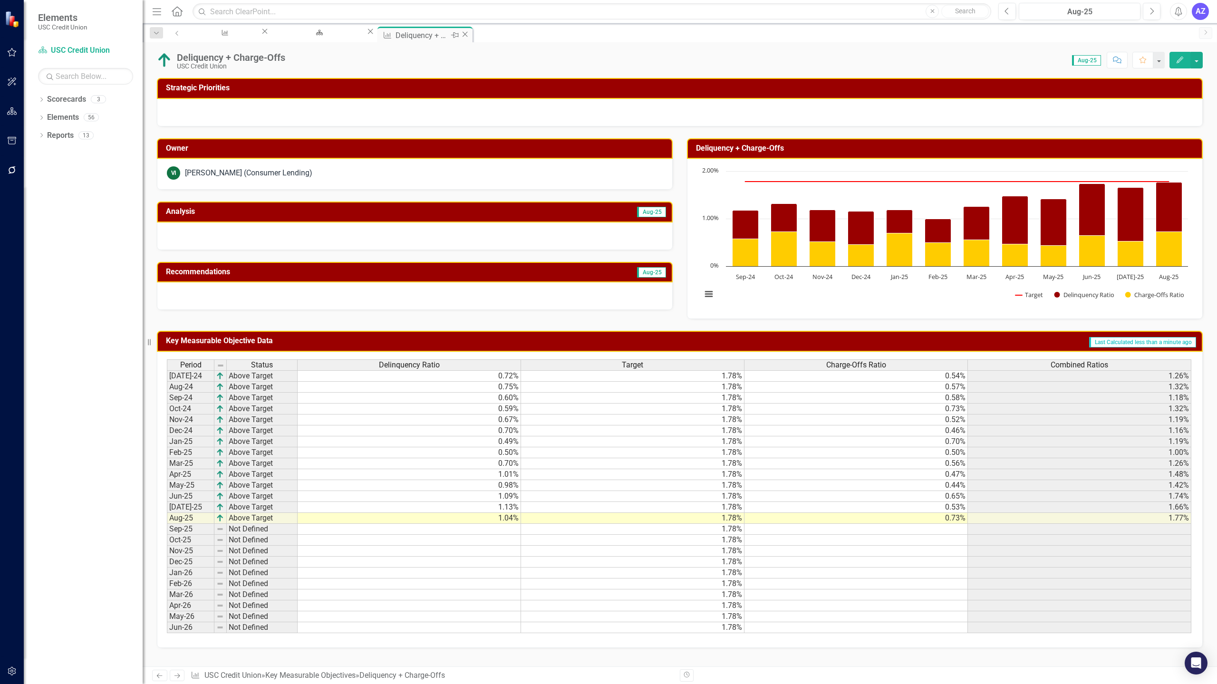
click at [470, 36] on icon "Close" at bounding box center [465, 34] width 10 height 8
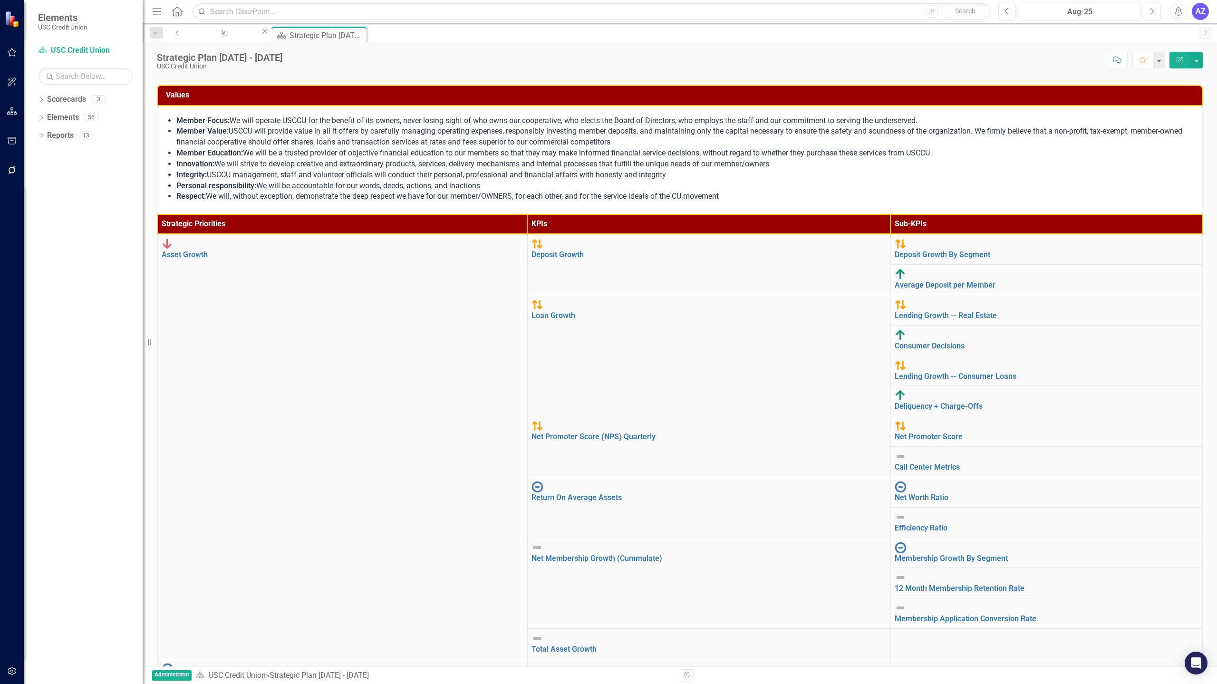
scroll to position [91, 0]
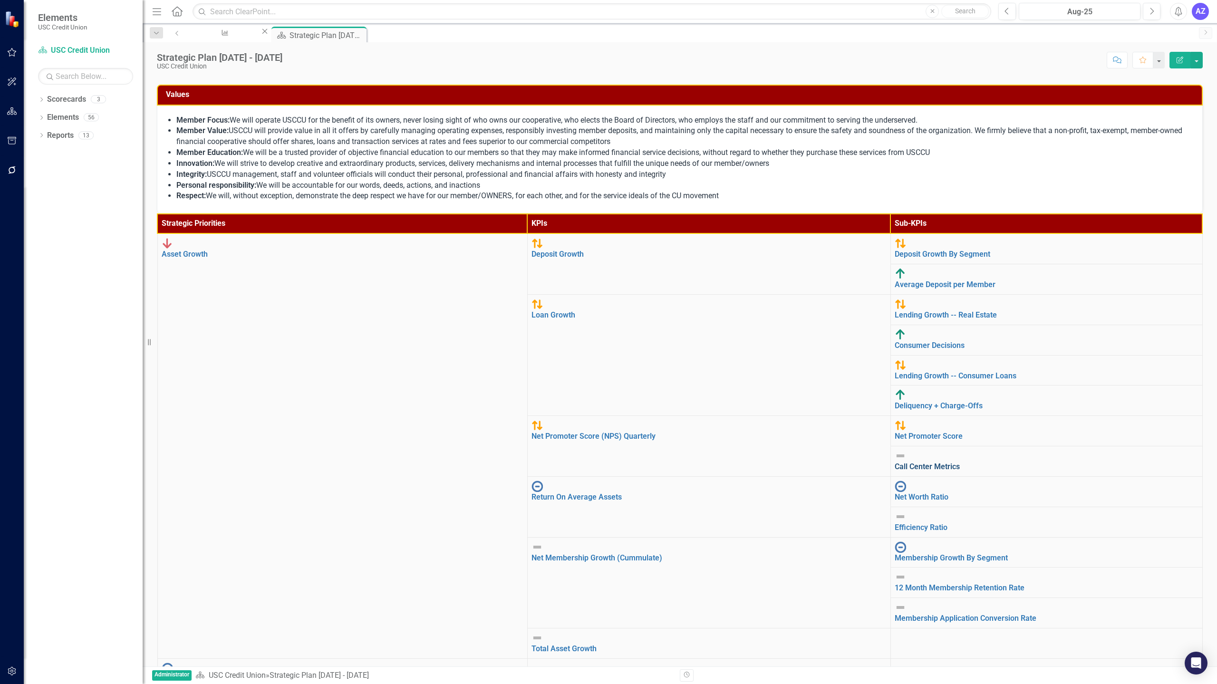
click at [894, 462] on link "Call Center Metrics" at bounding box center [926, 466] width 65 height 9
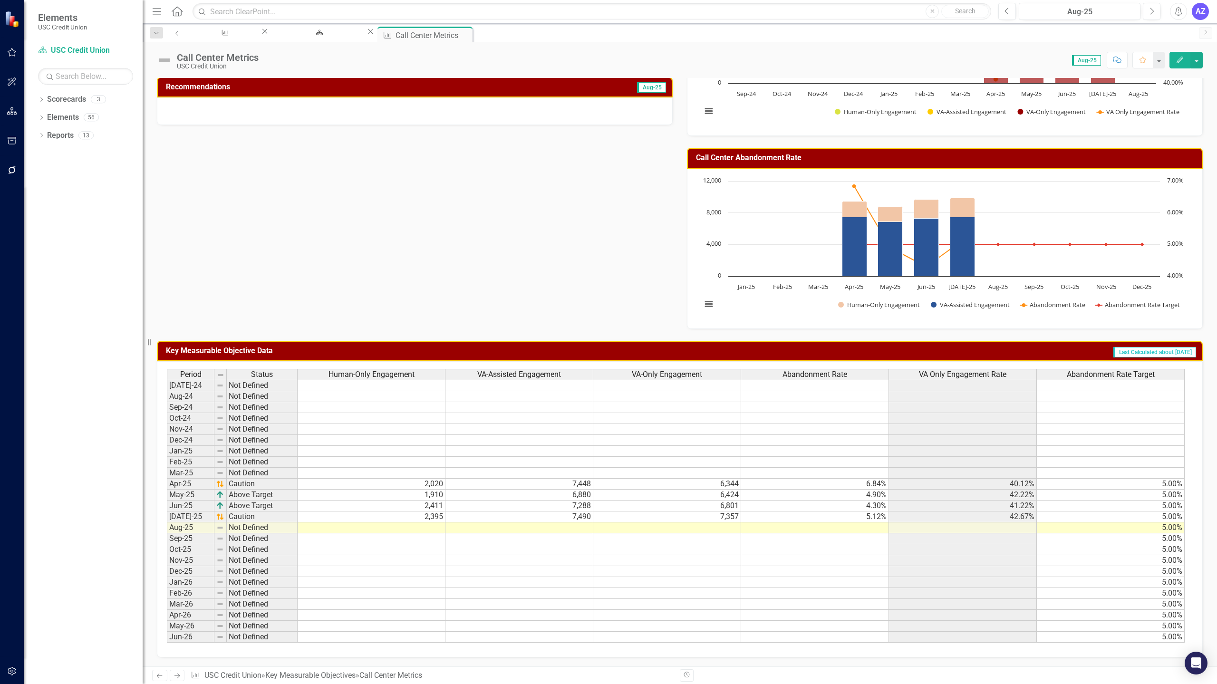
scroll to position [183, 0]
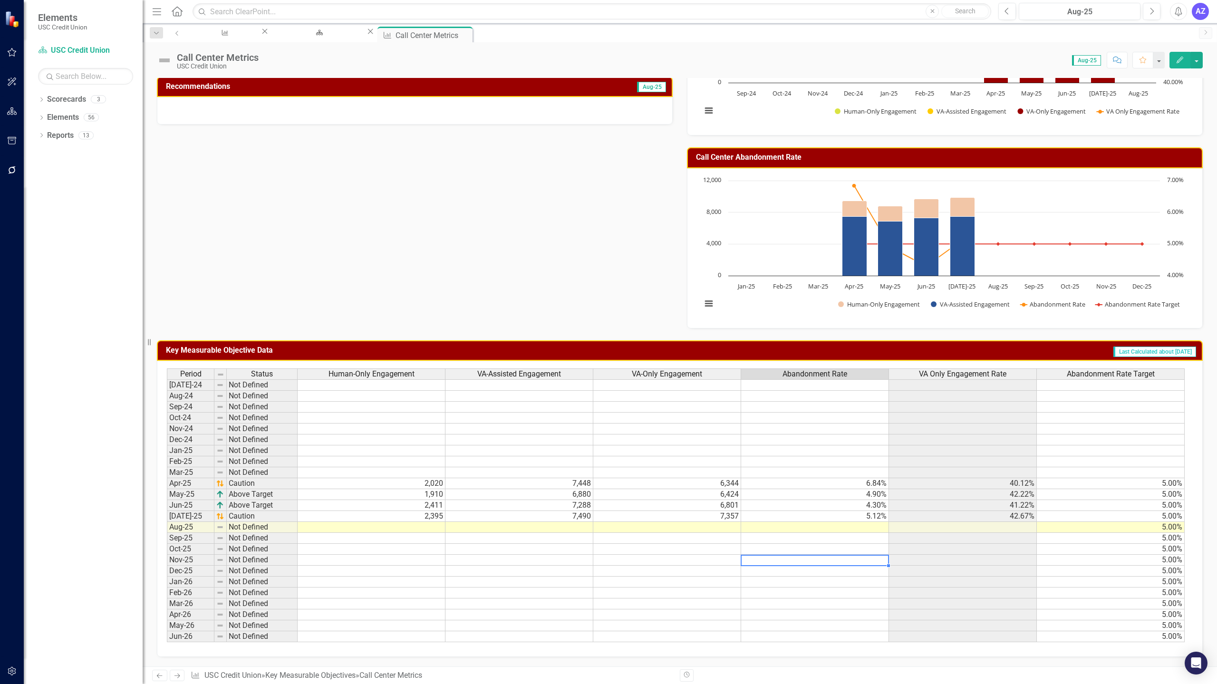
click at [767, 559] on td at bounding box center [815, 560] width 148 height 11
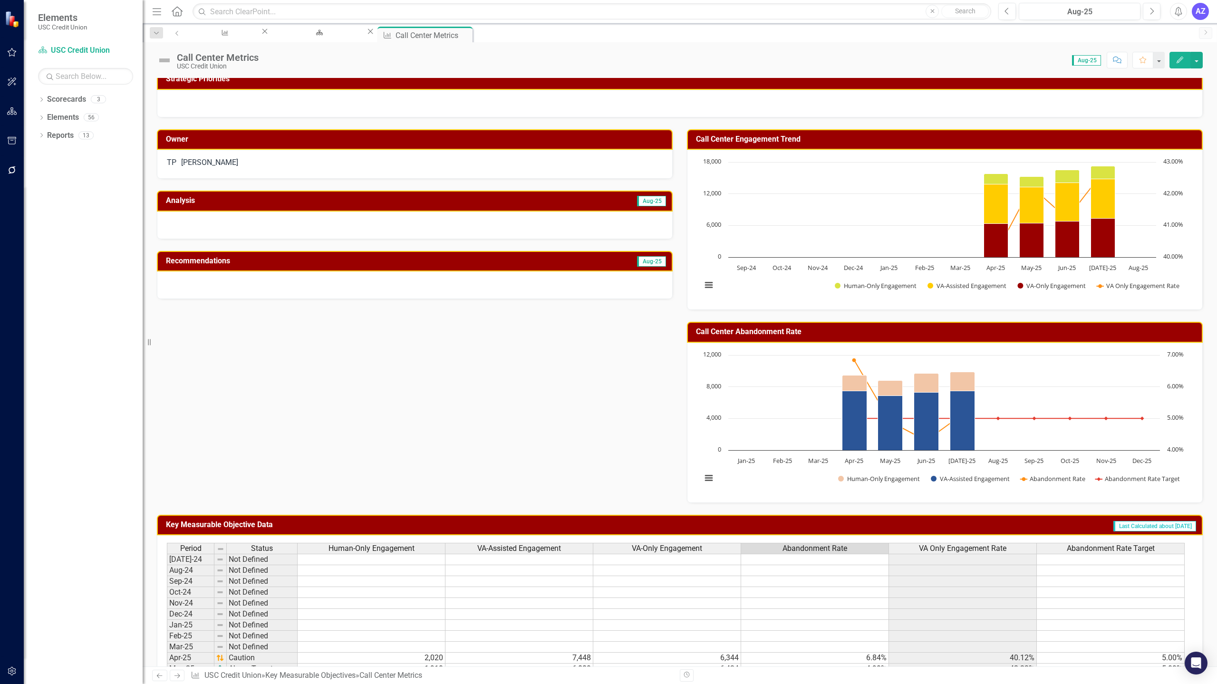
scroll to position [6, 0]
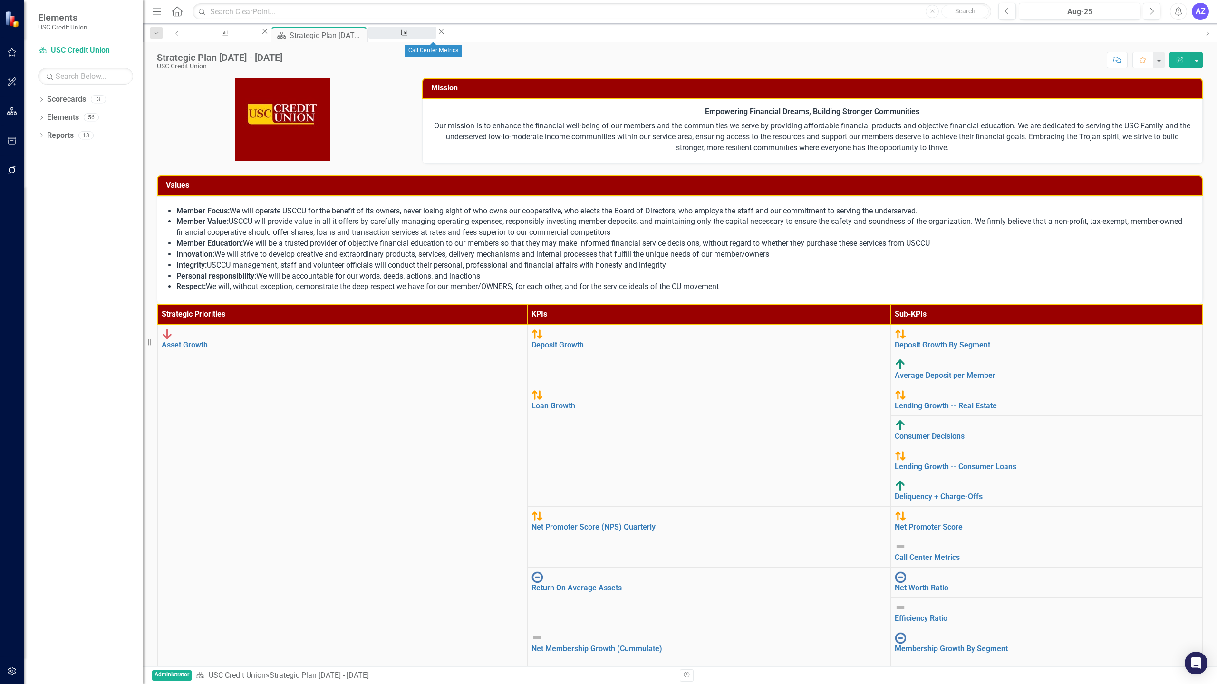
click at [428, 38] on div "Call Center Metrics" at bounding box center [402, 42] width 51 height 12
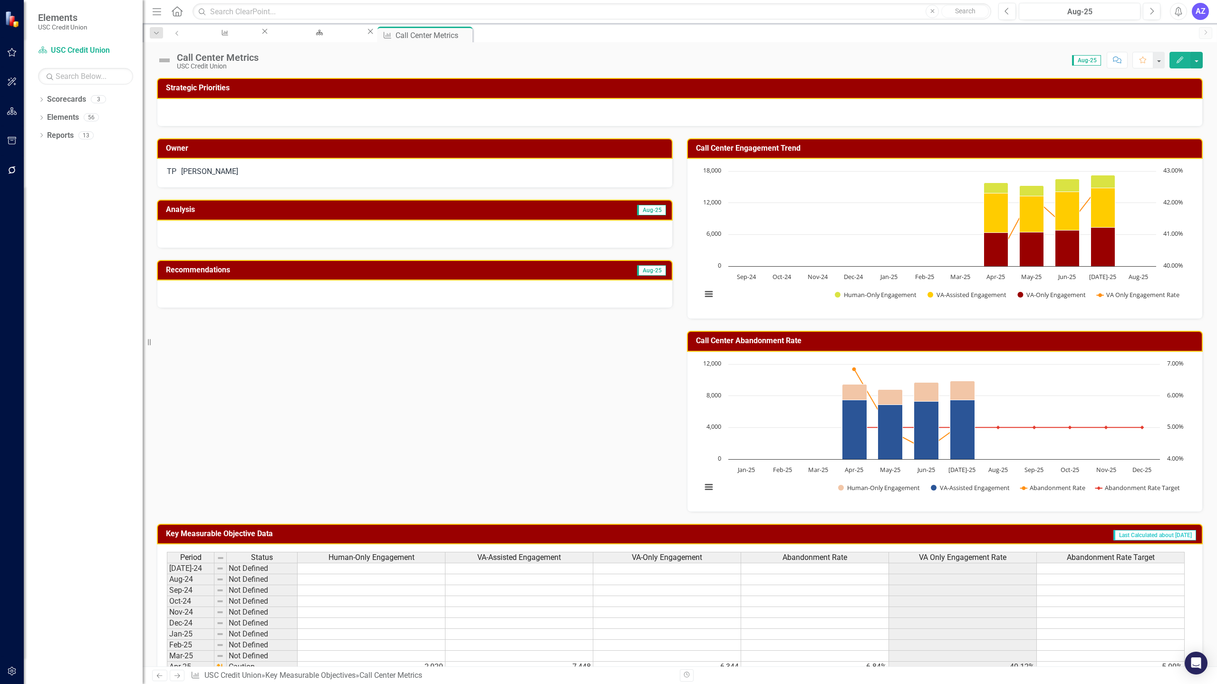
click at [585, 453] on div "Owner TP [PERSON_NAME] Analysis Aug-25 Recommendations Aug-25 Call Center Engag…" at bounding box center [680, 318] width 1060 height 385
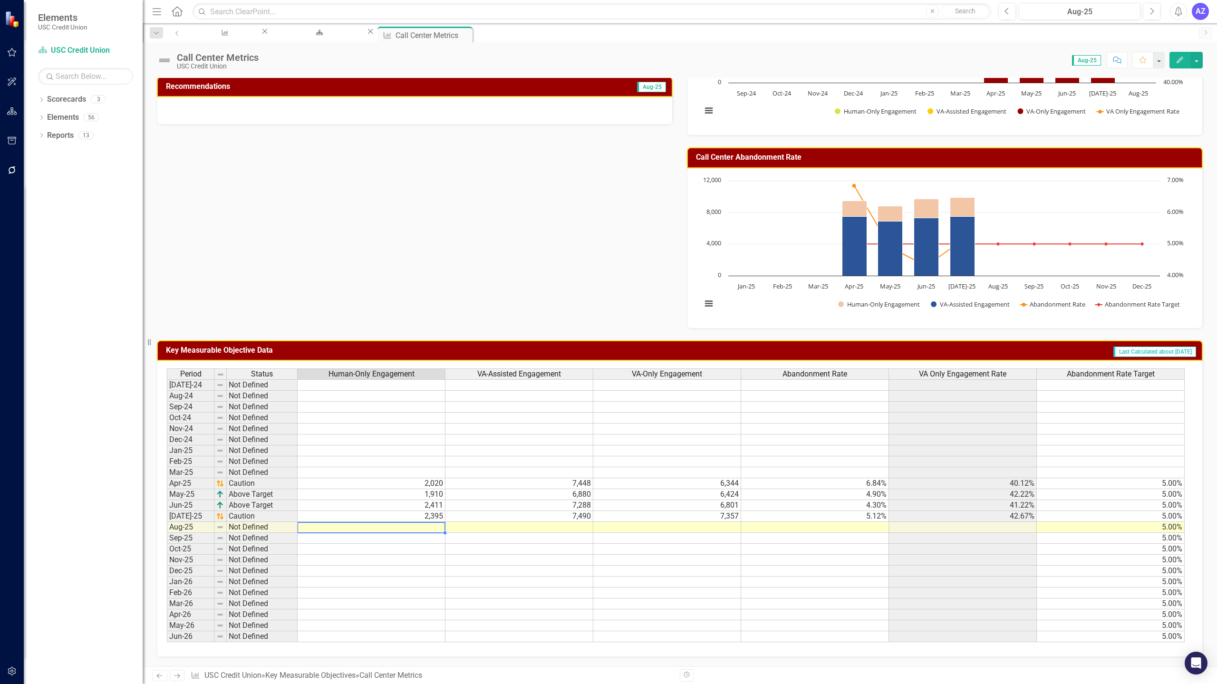
click at [428, 528] on td at bounding box center [371, 527] width 148 height 11
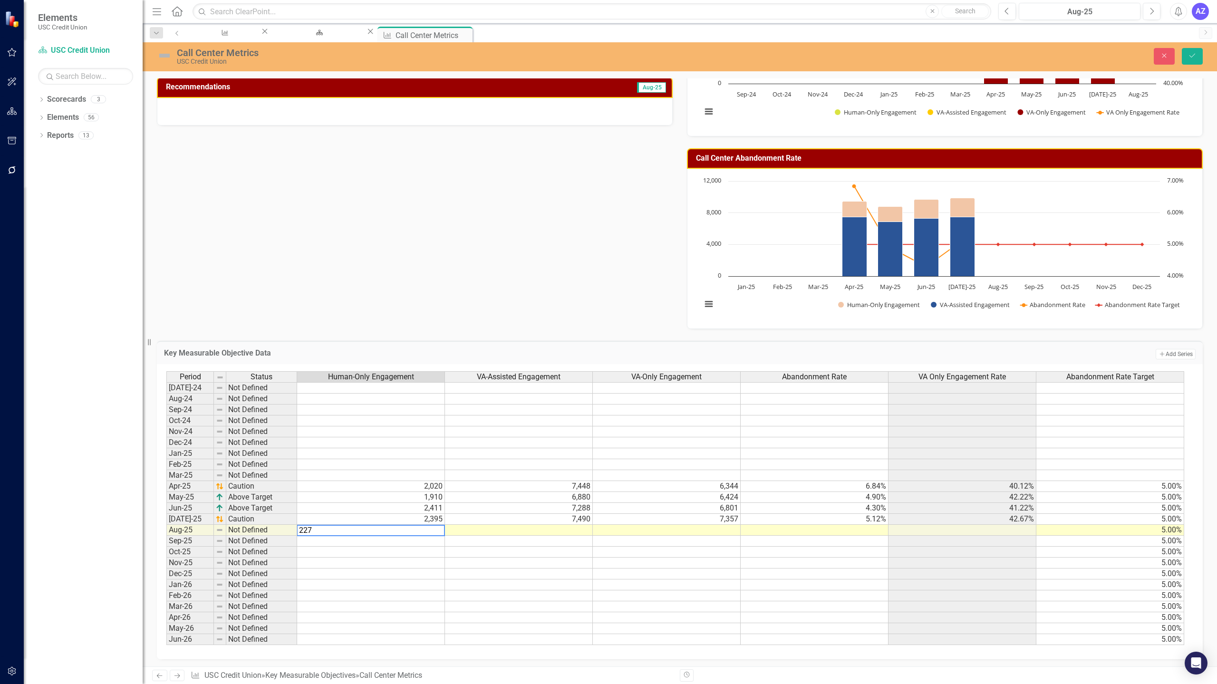
type textarea "2279"
type textarea "7487"
type textarea "7525"
click at [853, 529] on td at bounding box center [814, 530] width 148 height 11
click at [1189, 58] on icon "Save" at bounding box center [1192, 55] width 9 height 7
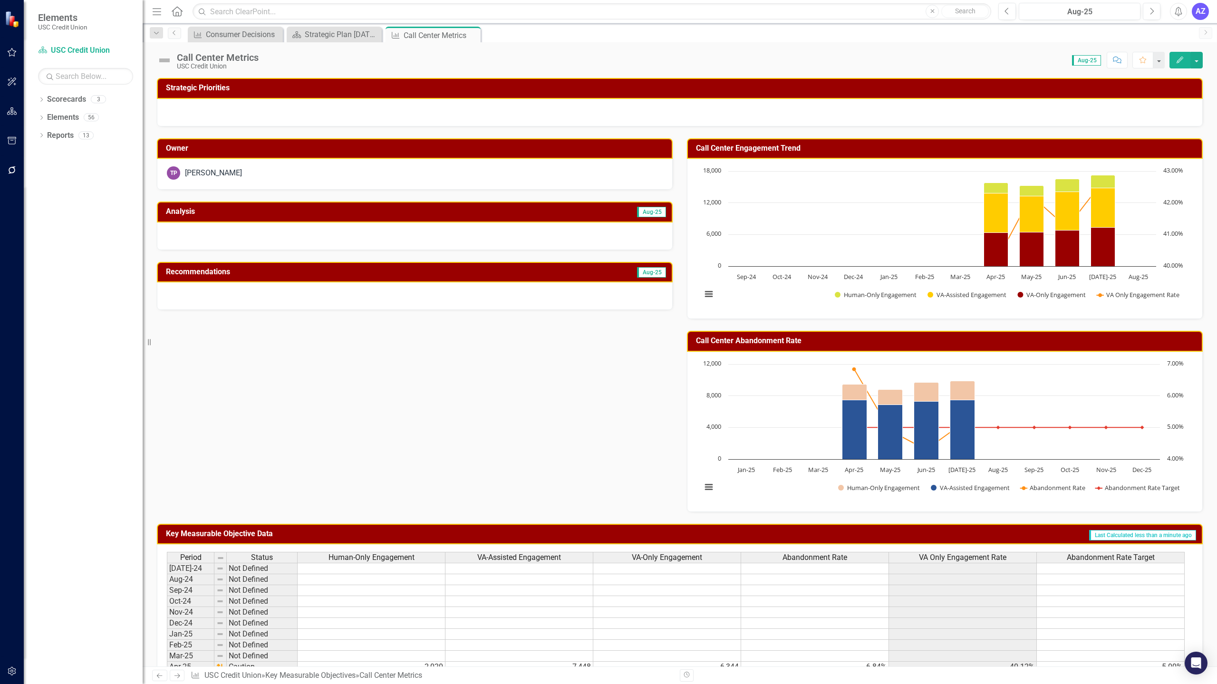
scroll to position [183, 0]
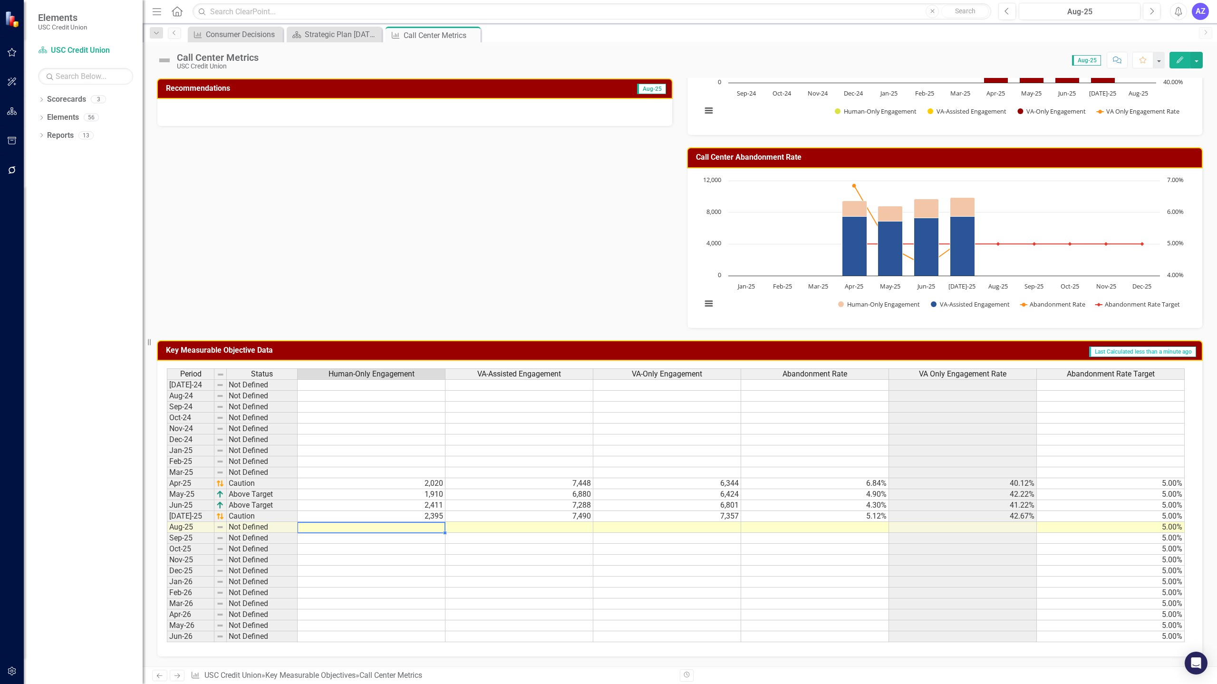
click at [425, 526] on td at bounding box center [371, 527] width 148 height 11
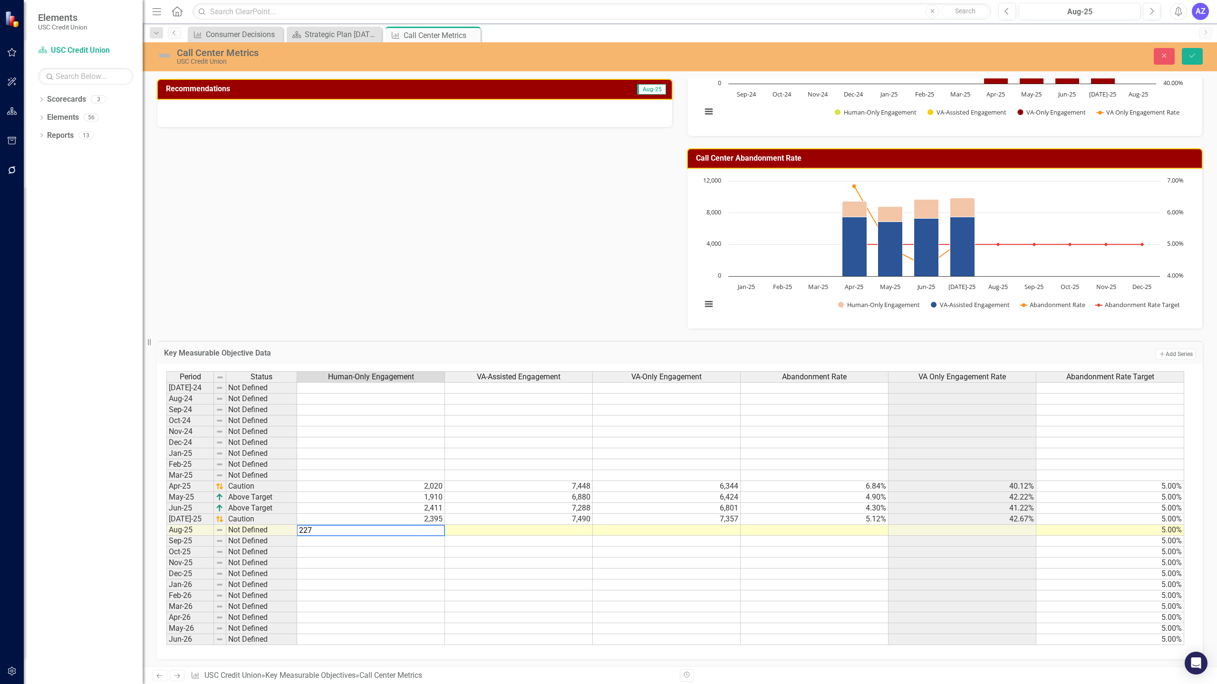
type textarea "2279"
type textarea "7487"
type textarea "7525"
click at [1186, 58] on button "Save" at bounding box center [1191, 56] width 21 height 17
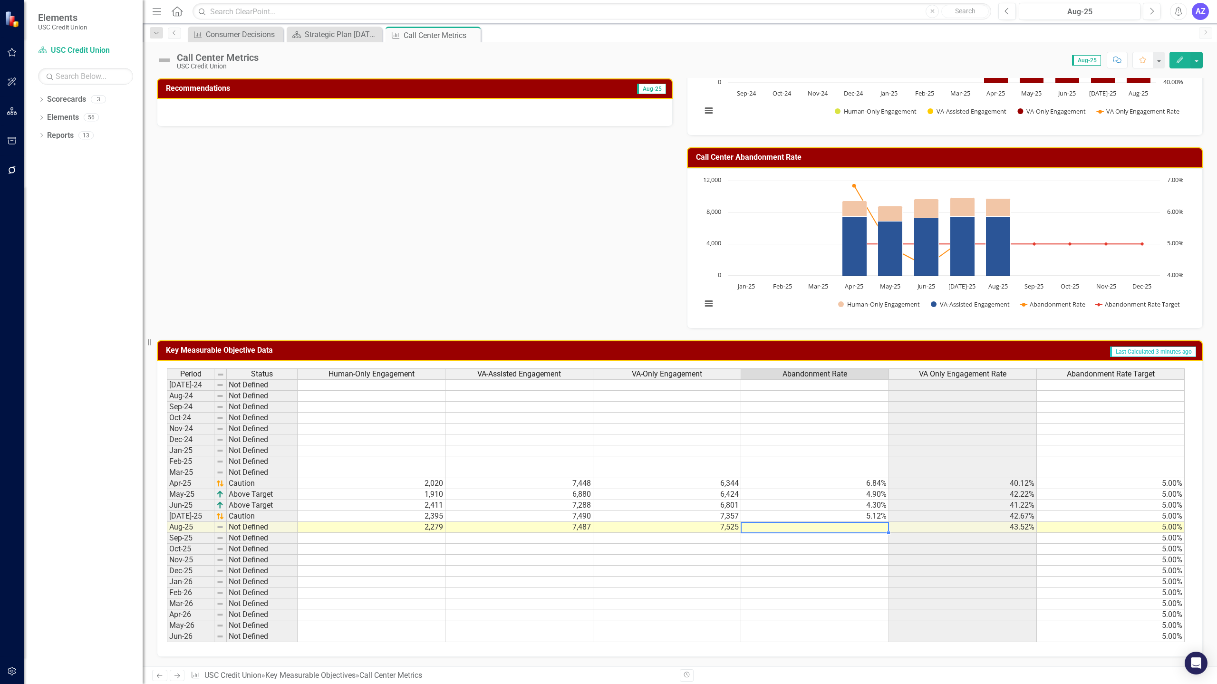
click at [861, 523] on td at bounding box center [815, 527] width 148 height 11
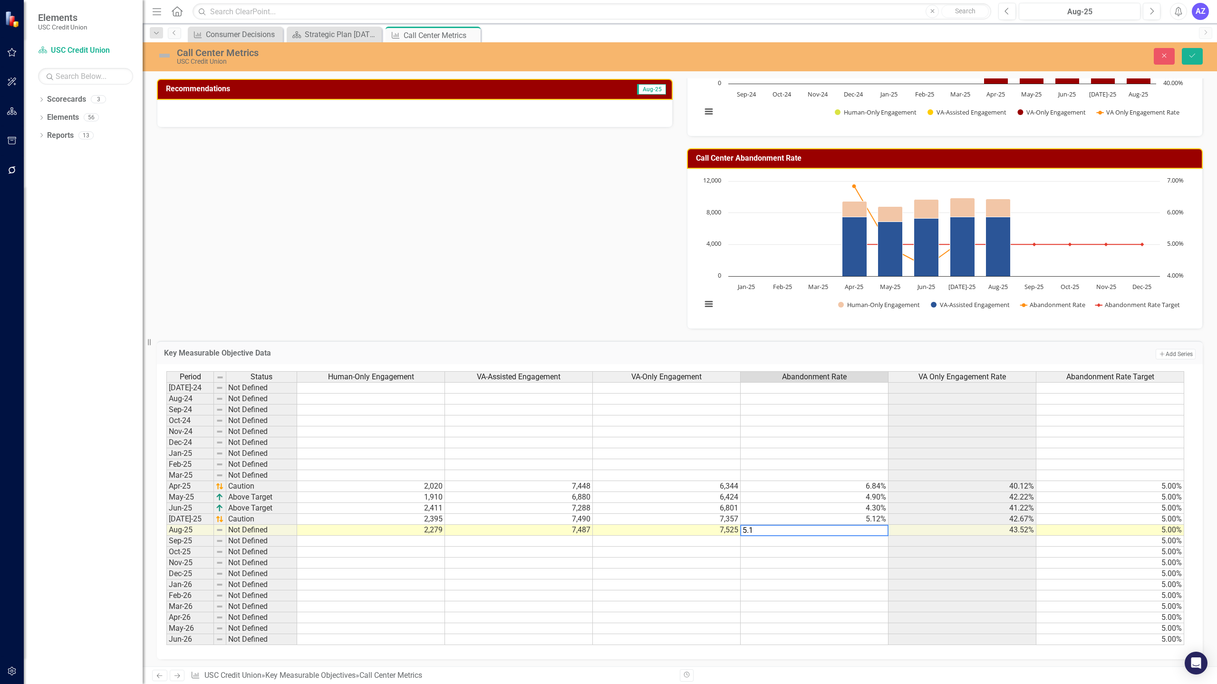
type textarea "5.11"
click at [910, 583] on td at bounding box center [962, 584] width 148 height 11
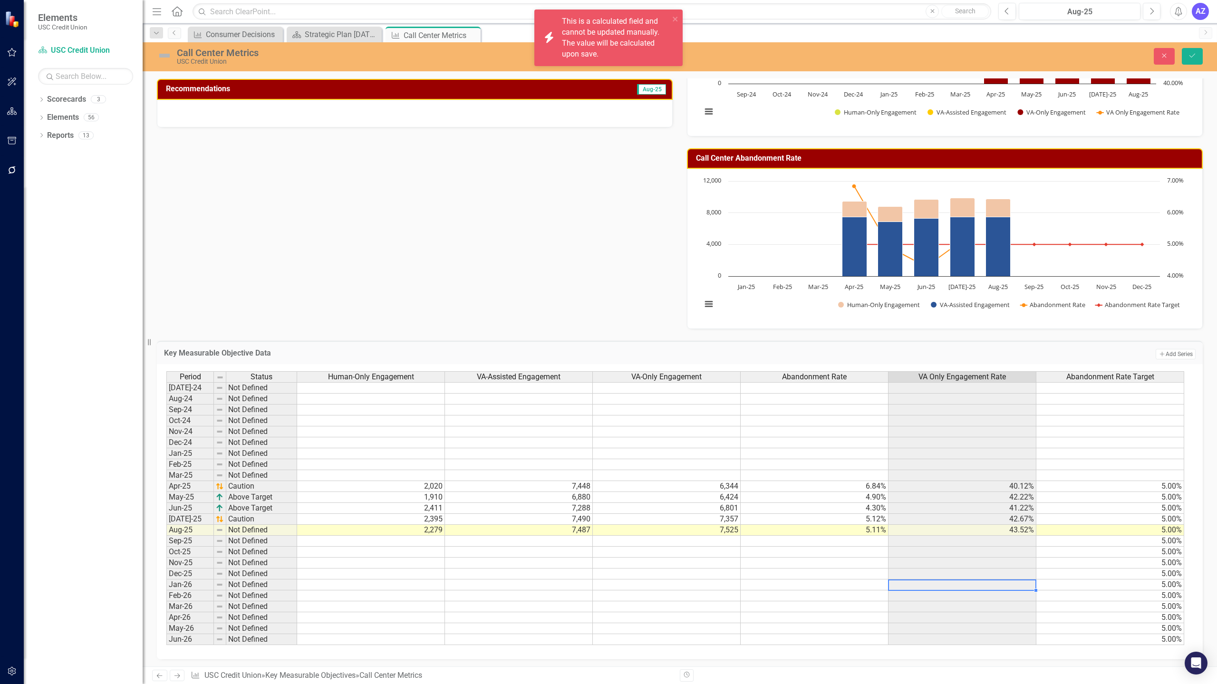
scroll to position [185, 0]
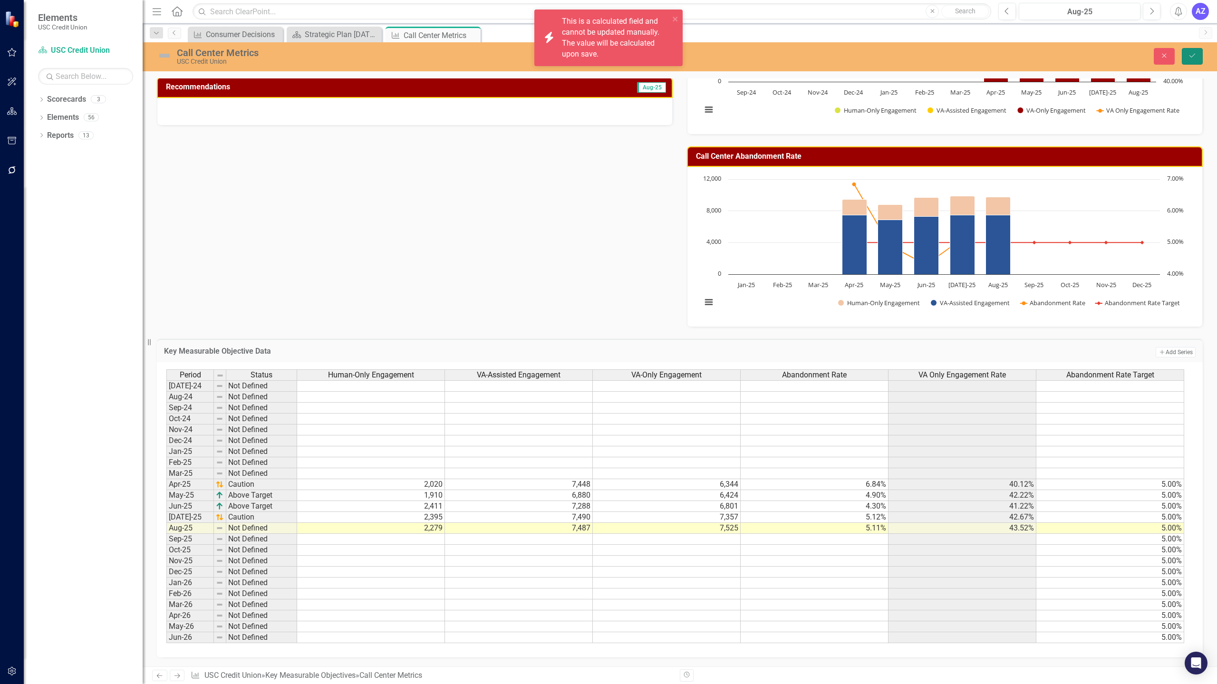
click at [1198, 56] on button "Save" at bounding box center [1191, 56] width 21 height 17
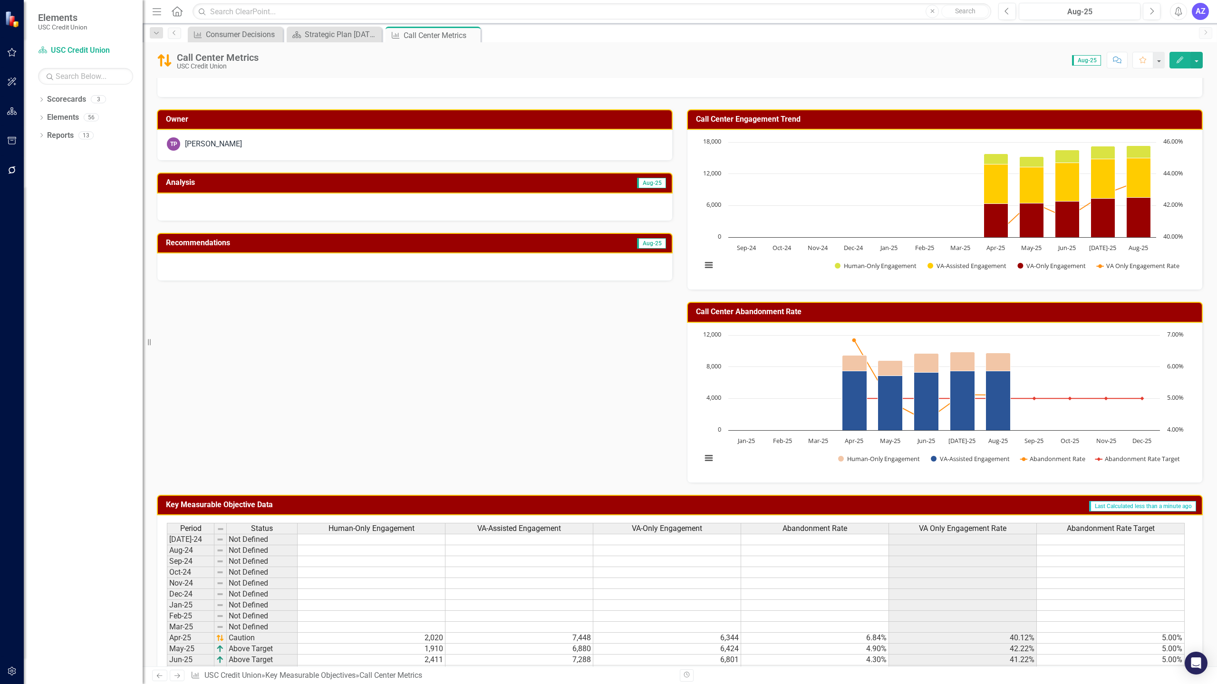
scroll to position [0, 0]
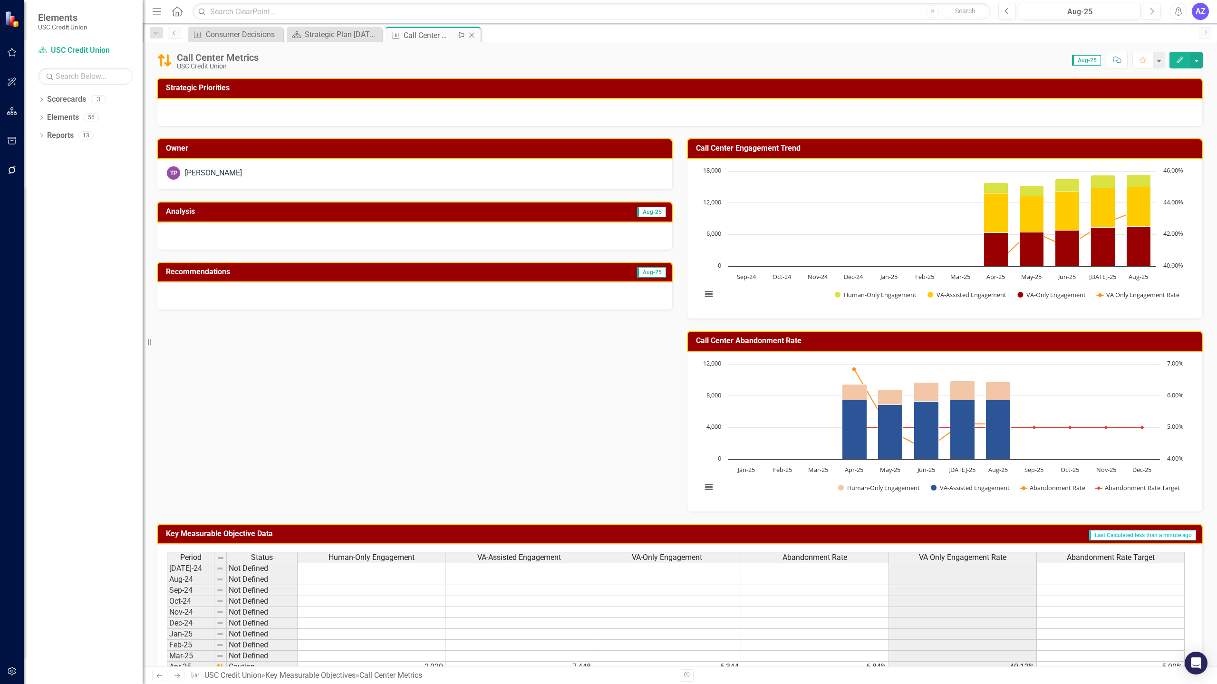
click at [472, 37] on icon "Close" at bounding box center [472, 35] width 10 height 8
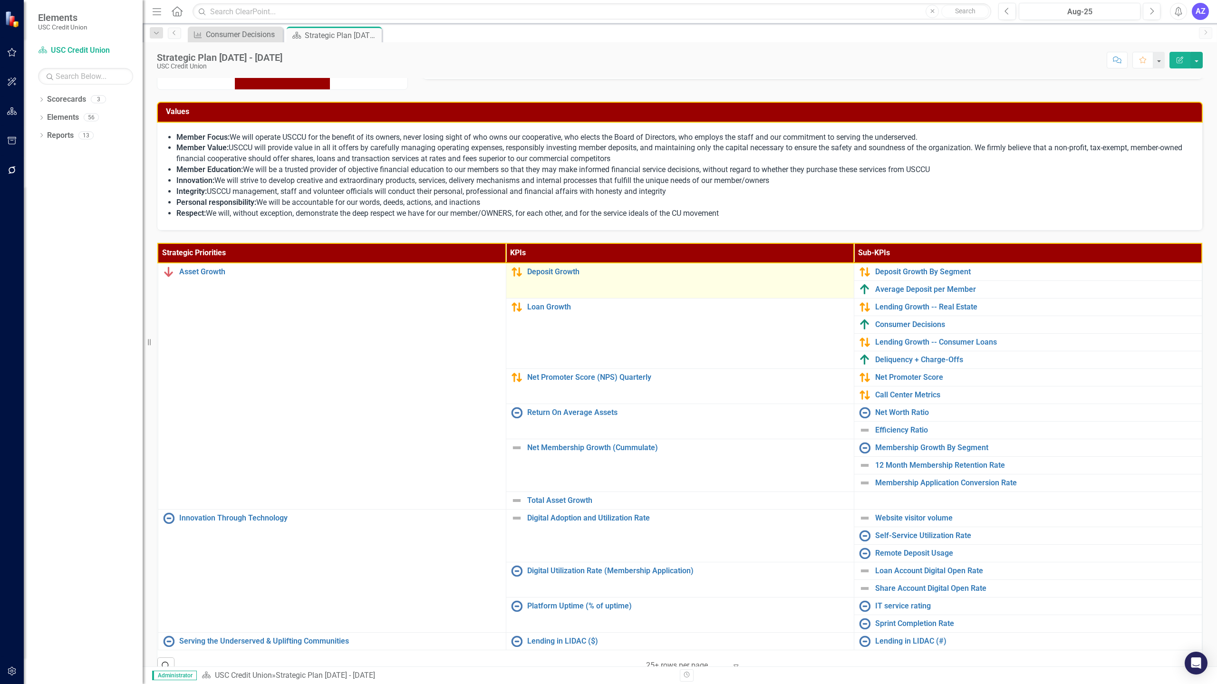
scroll to position [85, 0]
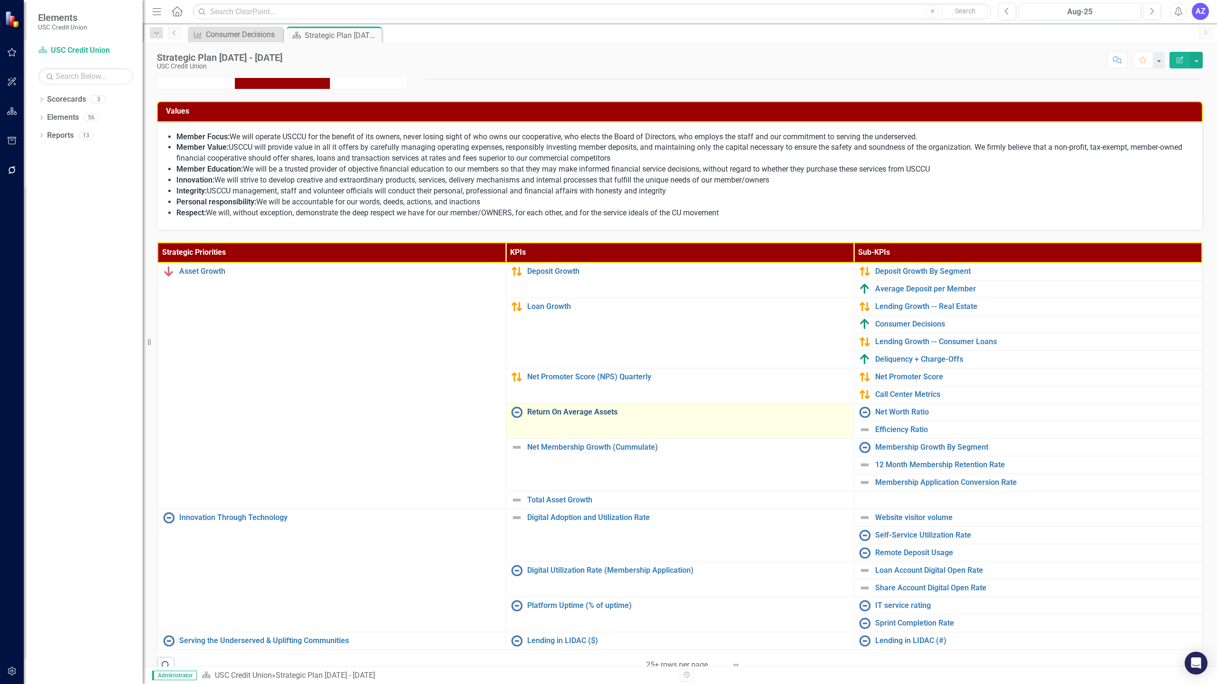
click at [593, 414] on link "Return On Average Assets" at bounding box center [688, 412] width 322 height 9
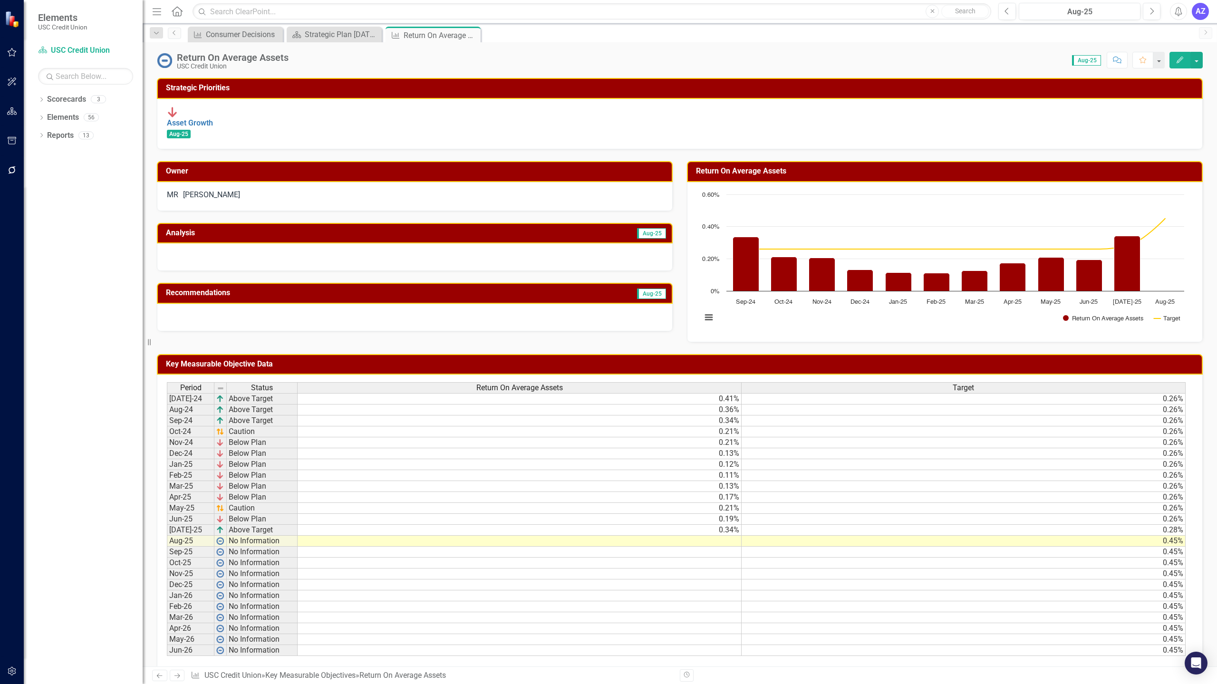
scroll to position [7, 0]
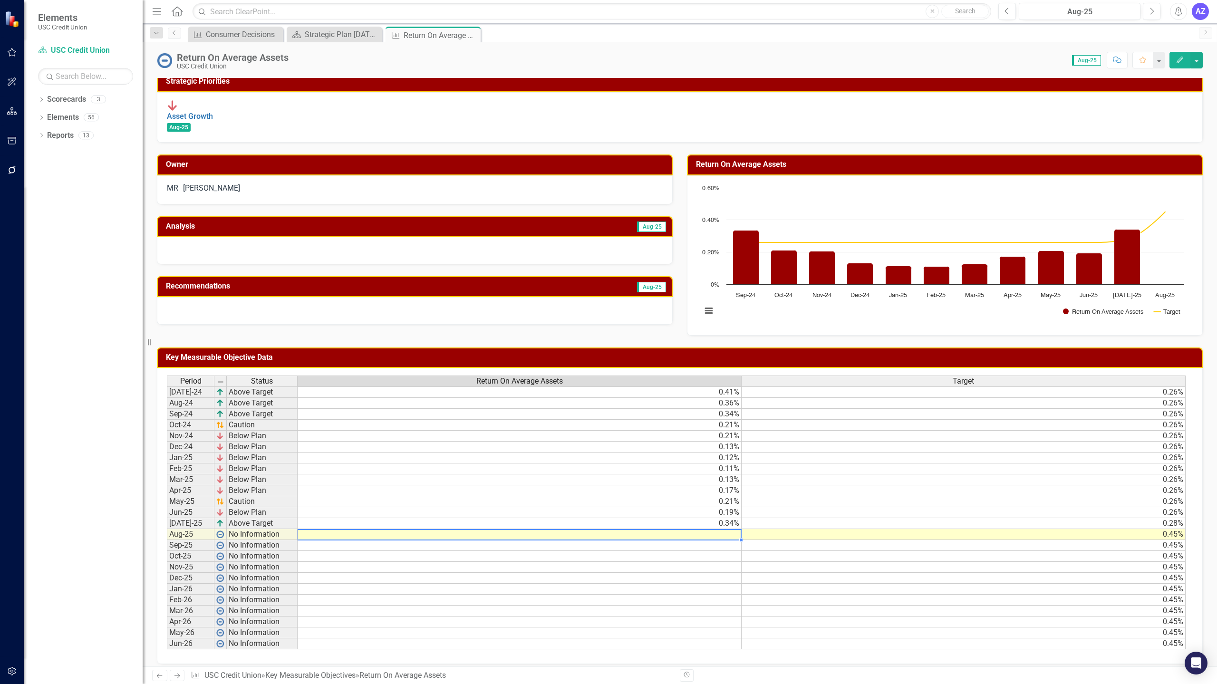
click at [731, 529] on td at bounding box center [519, 534] width 444 height 11
